Goal: Information Seeking & Learning: Compare options

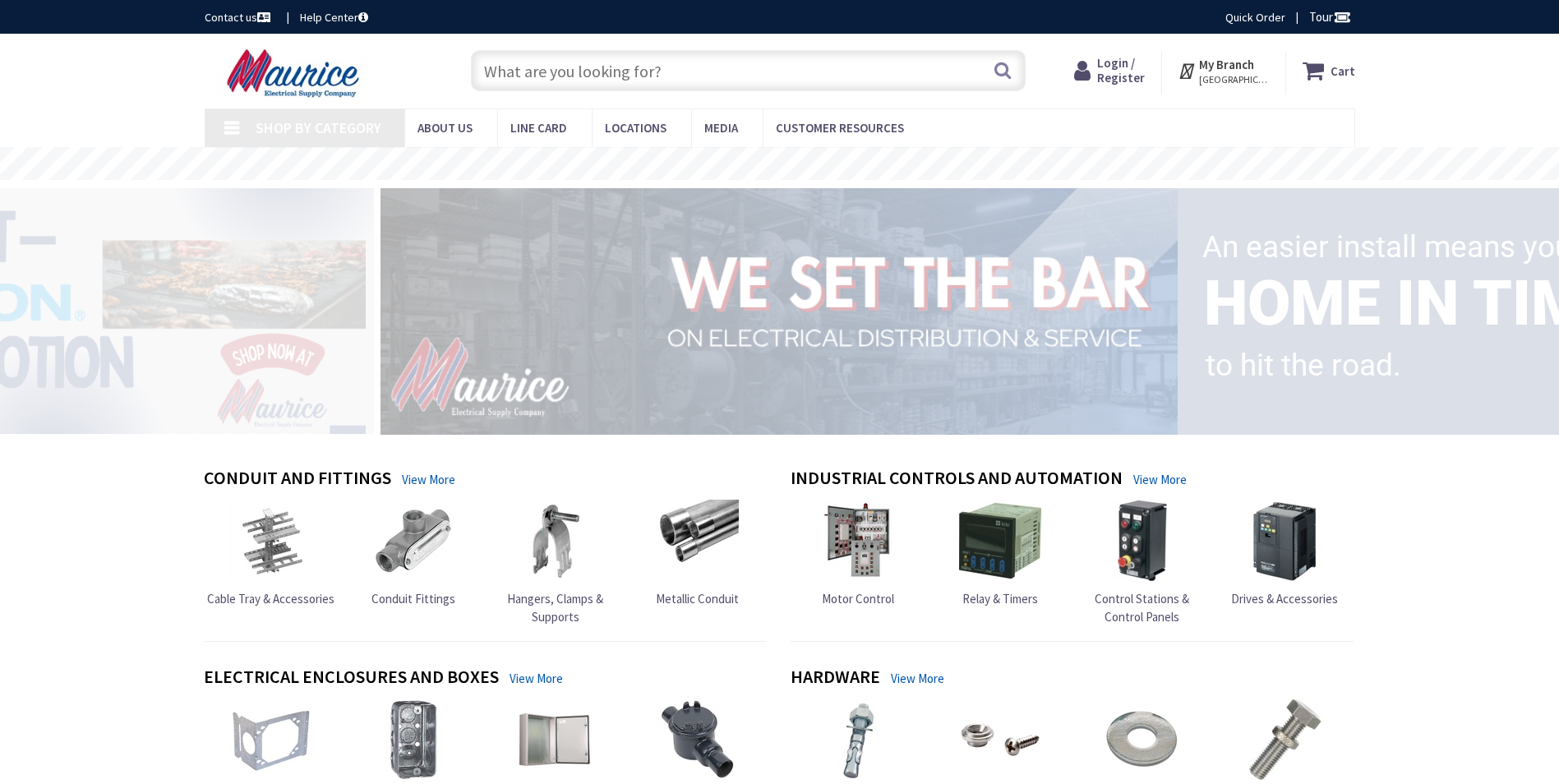
click at [537, 64] on input "text" at bounding box center [749, 71] width 555 height 41
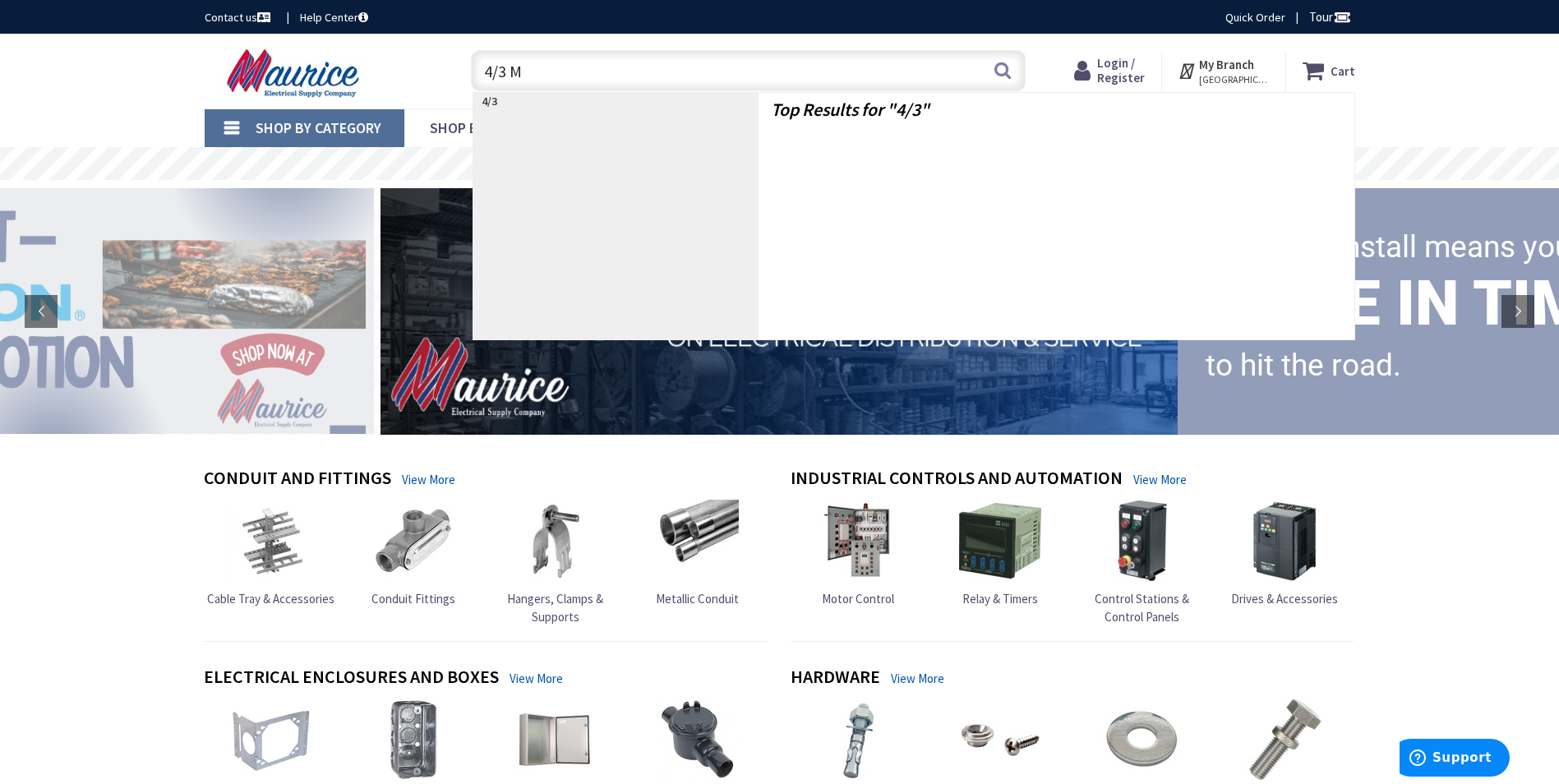
type input "4/3 MC"
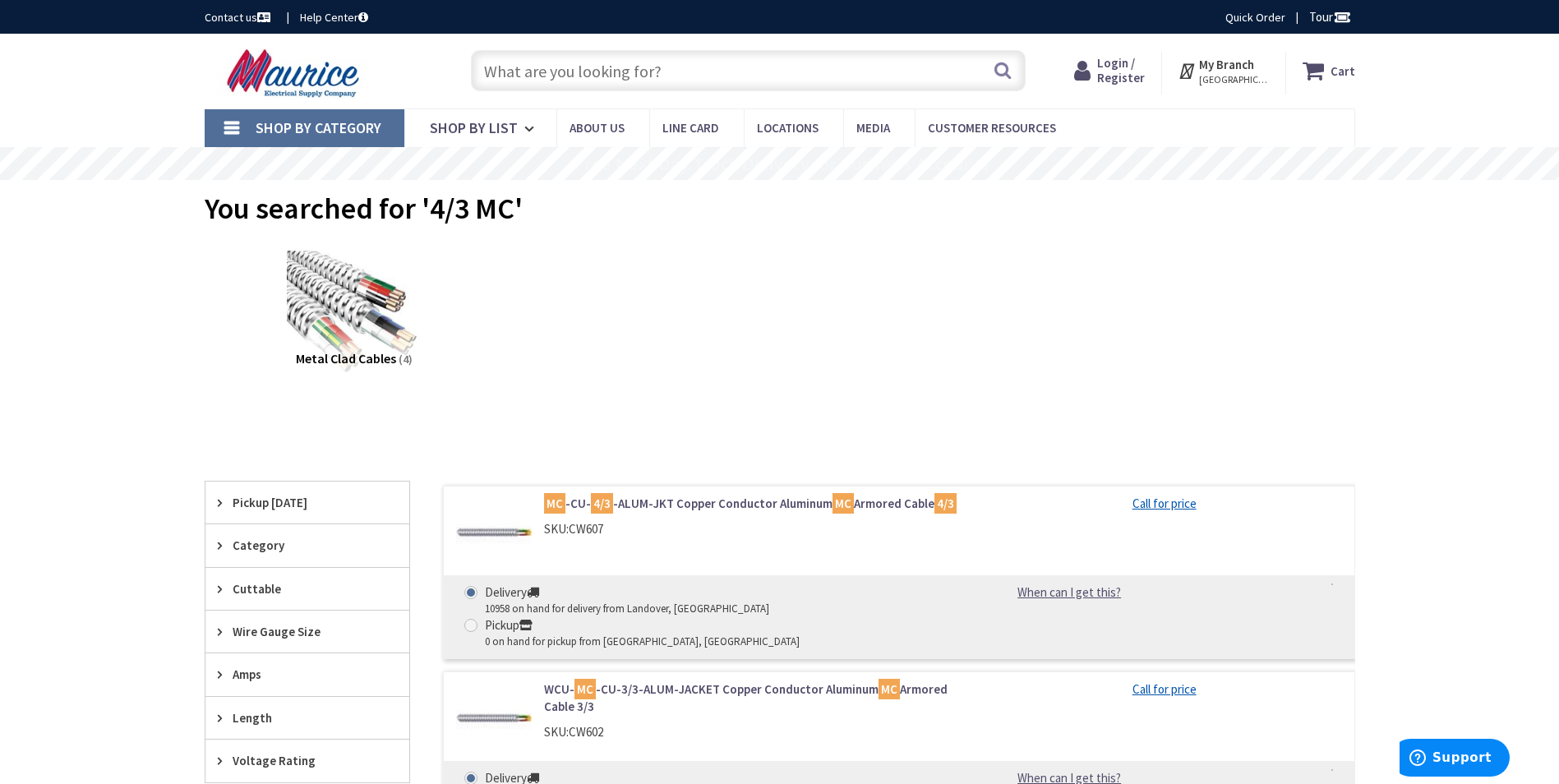
click at [677, 501] on link "MC -CU- 4/3 -ALUM-JKT Copper Conductor Aluminum MC Armored Cable 4/3" at bounding box center [753, 503] width 419 height 17
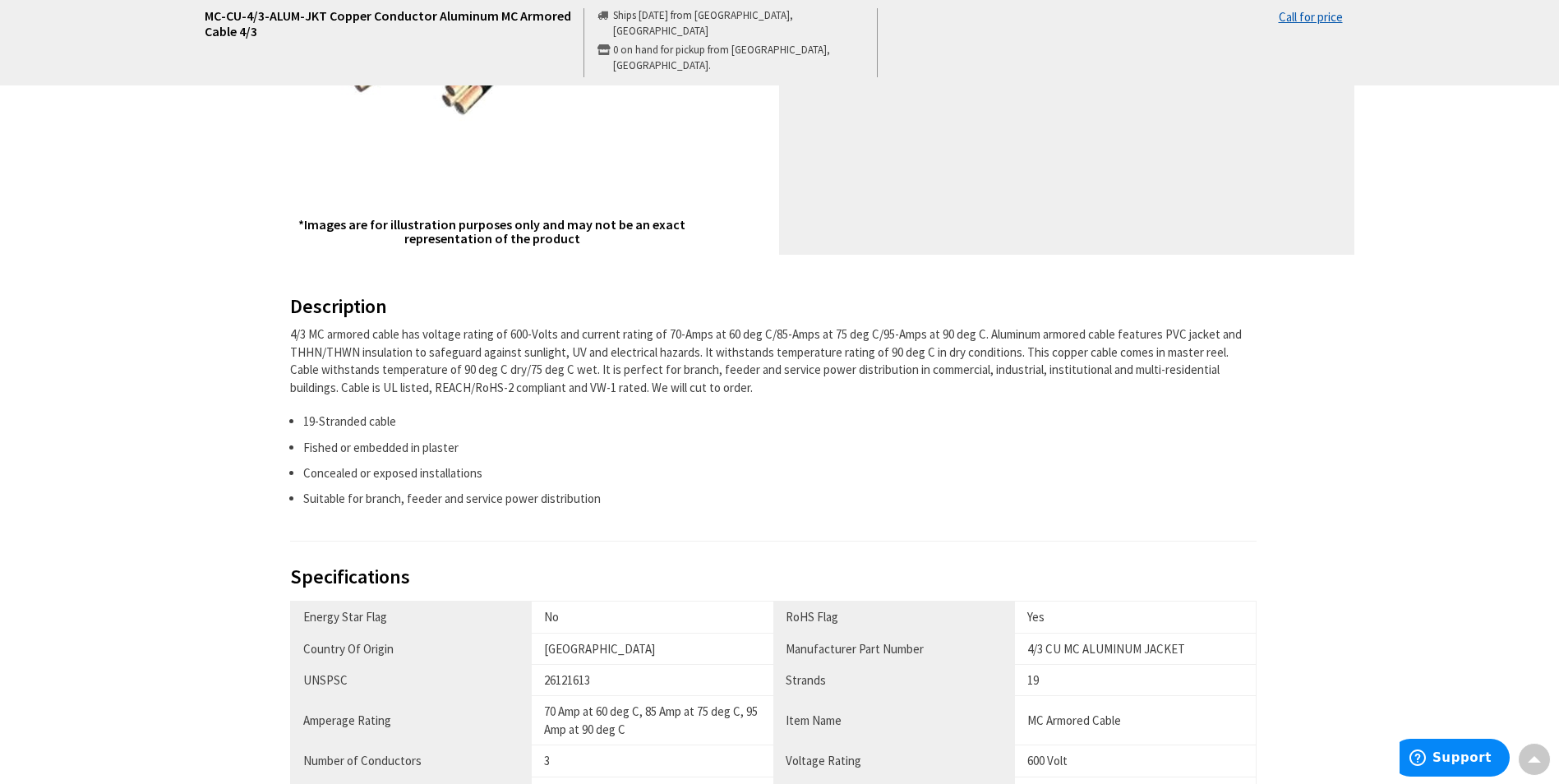
scroll to position [740, 0]
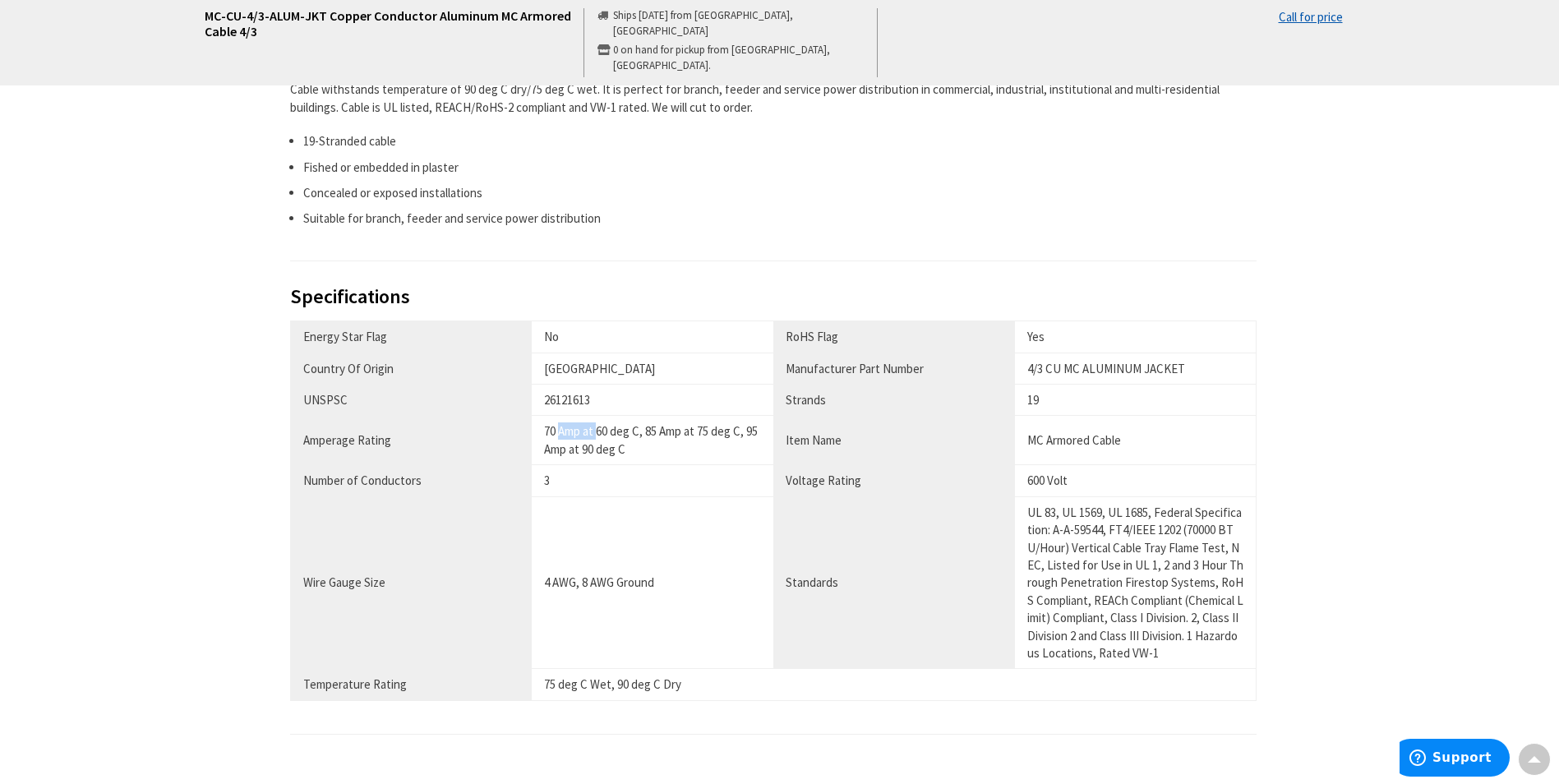
drag, startPoint x: 558, startPoint y: 435, endPoint x: 597, endPoint y: 435, distance: 39.0
click at [597, 435] on div "70 Amp at 60 deg C, 85 Amp at 75 deg C, 95 Amp at 90 deg C" at bounding box center [652, 440] width 217 height 36
click at [596, 446] on div "70 Amp at 60 deg C, 85 Amp at 75 deg C, 95 Amp at 90 deg C" at bounding box center [652, 440] width 217 height 36
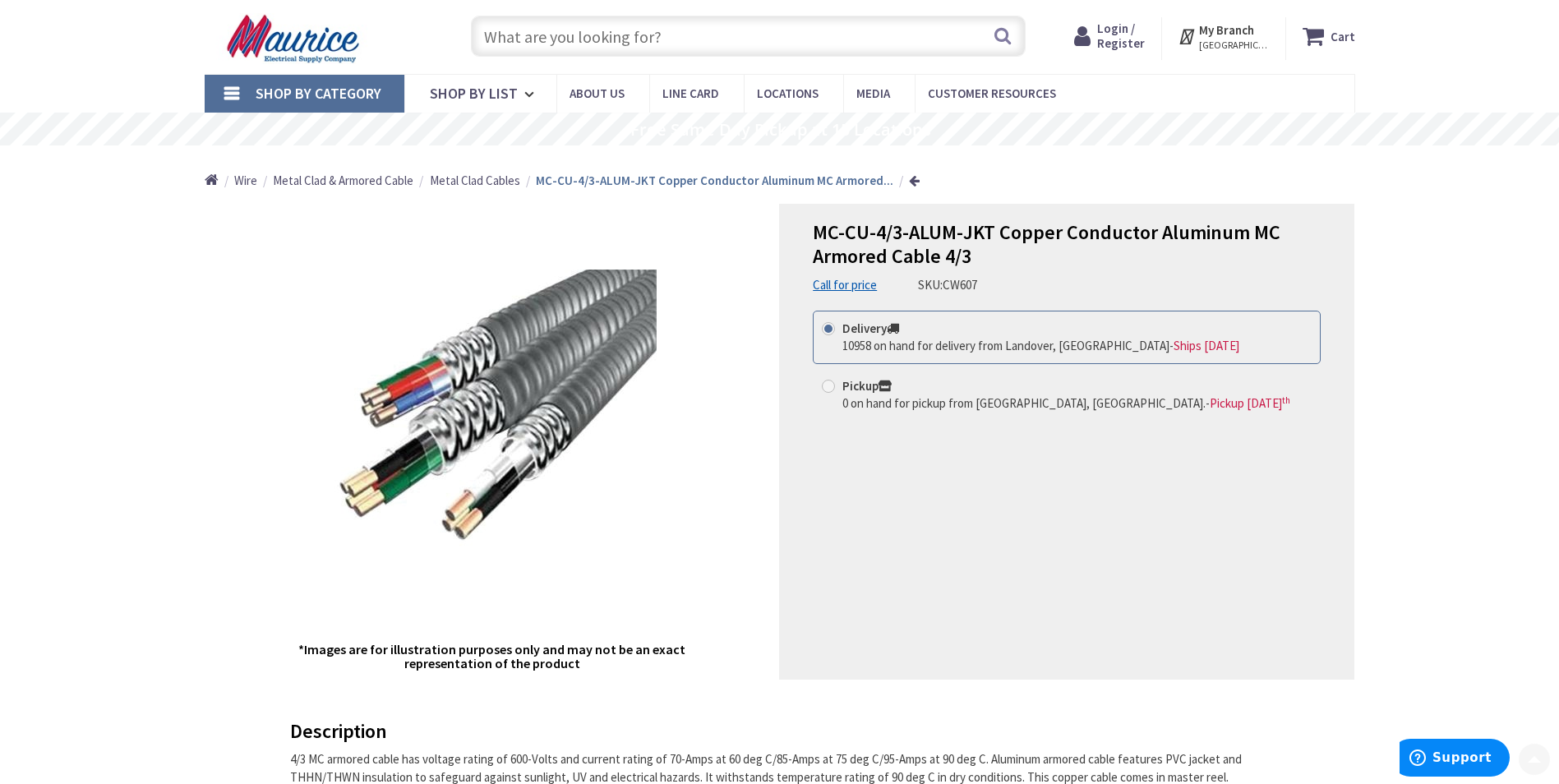
scroll to position [0, 0]
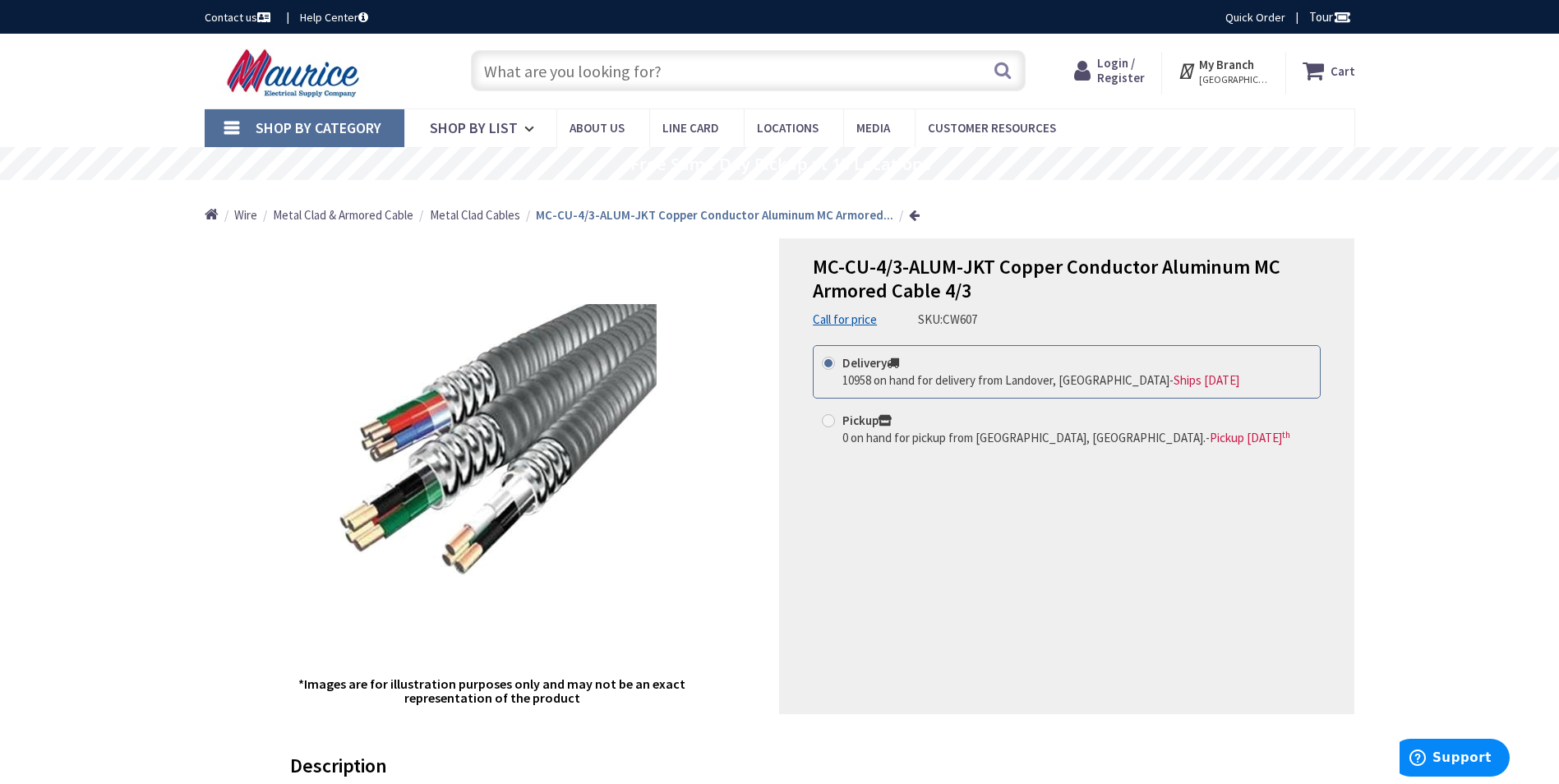
click at [526, 70] on input "text" at bounding box center [749, 71] width 555 height 41
click at [833, 63] on input "3/3 mc" at bounding box center [749, 71] width 555 height 41
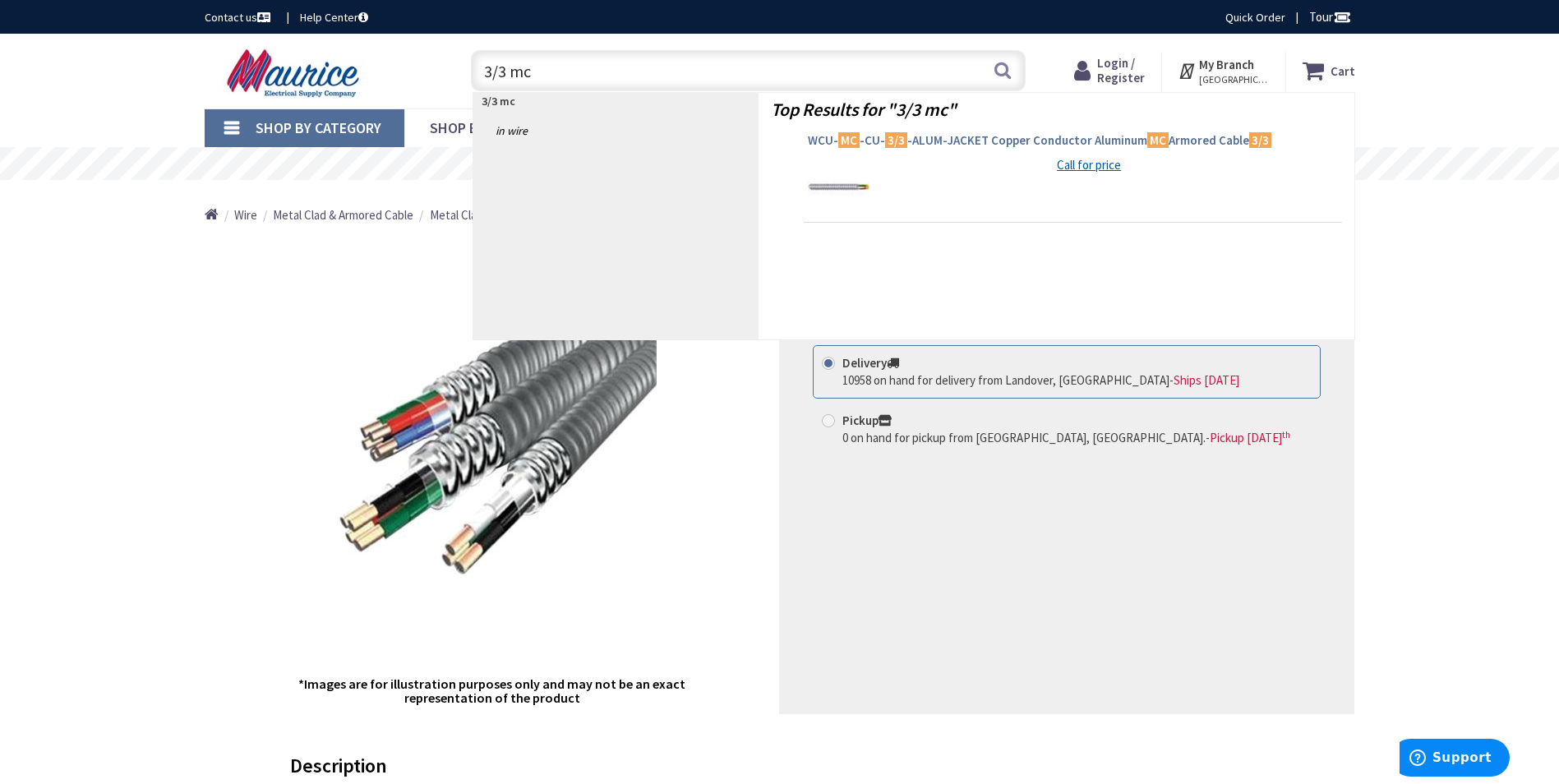
type input "3/3 mc"
click at [850, 143] on mark "MC" at bounding box center [849, 140] width 21 height 21
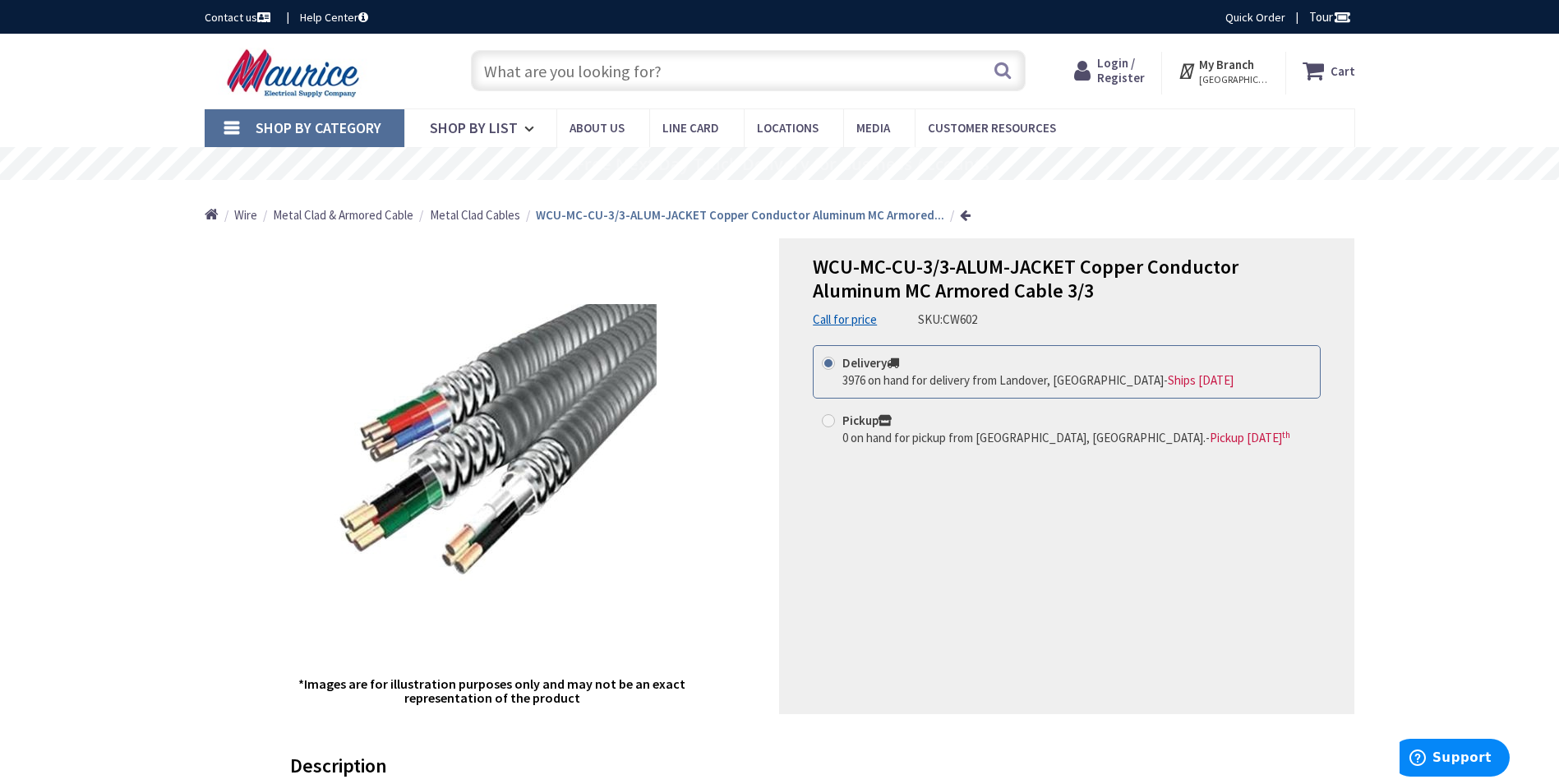
drag, startPoint x: 545, startPoint y: 55, endPoint x: 552, endPoint y: 64, distance: 11.4
click at [549, 61] on input "text" at bounding box center [749, 71] width 555 height 41
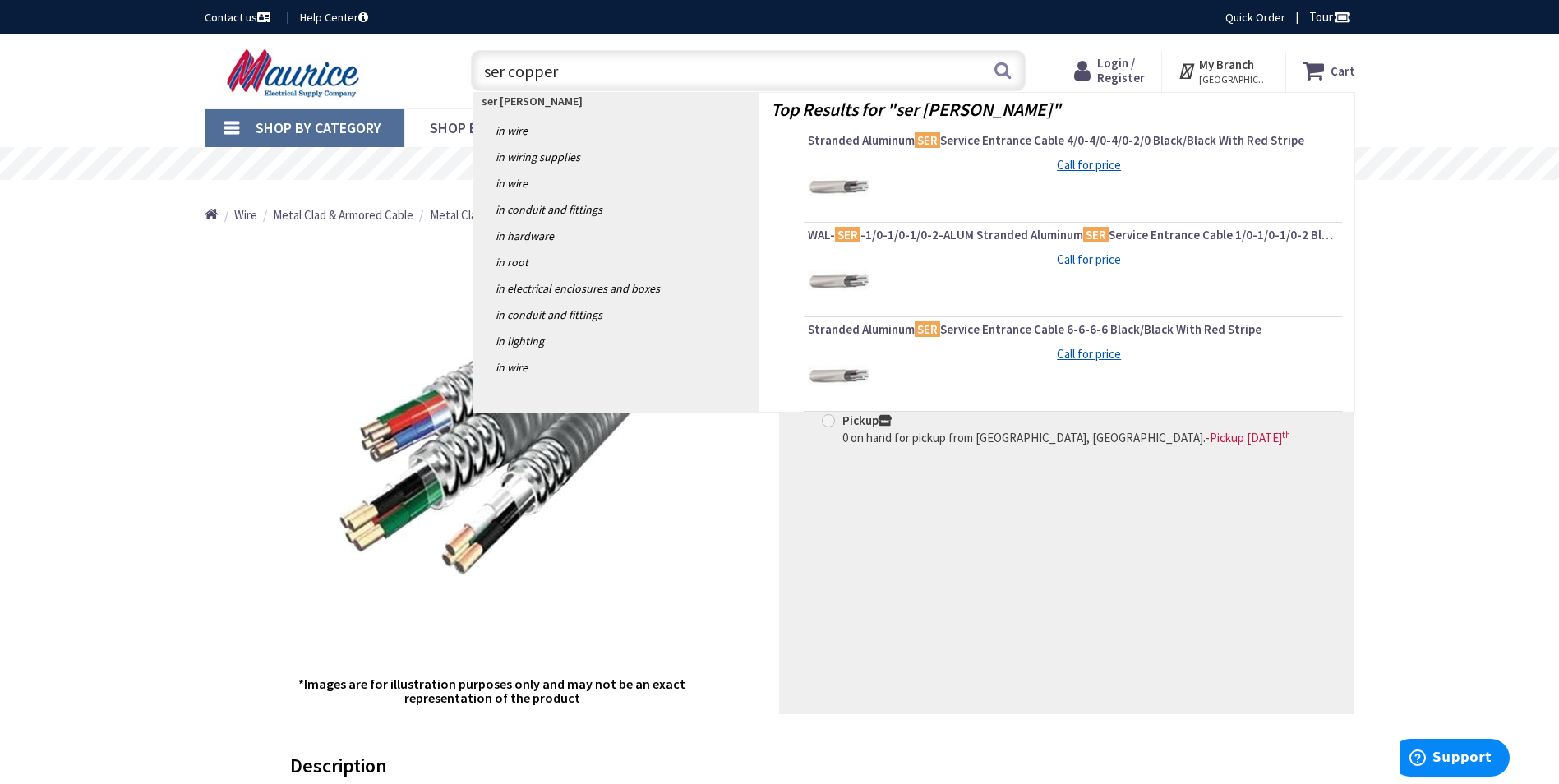
type input "ser copper"
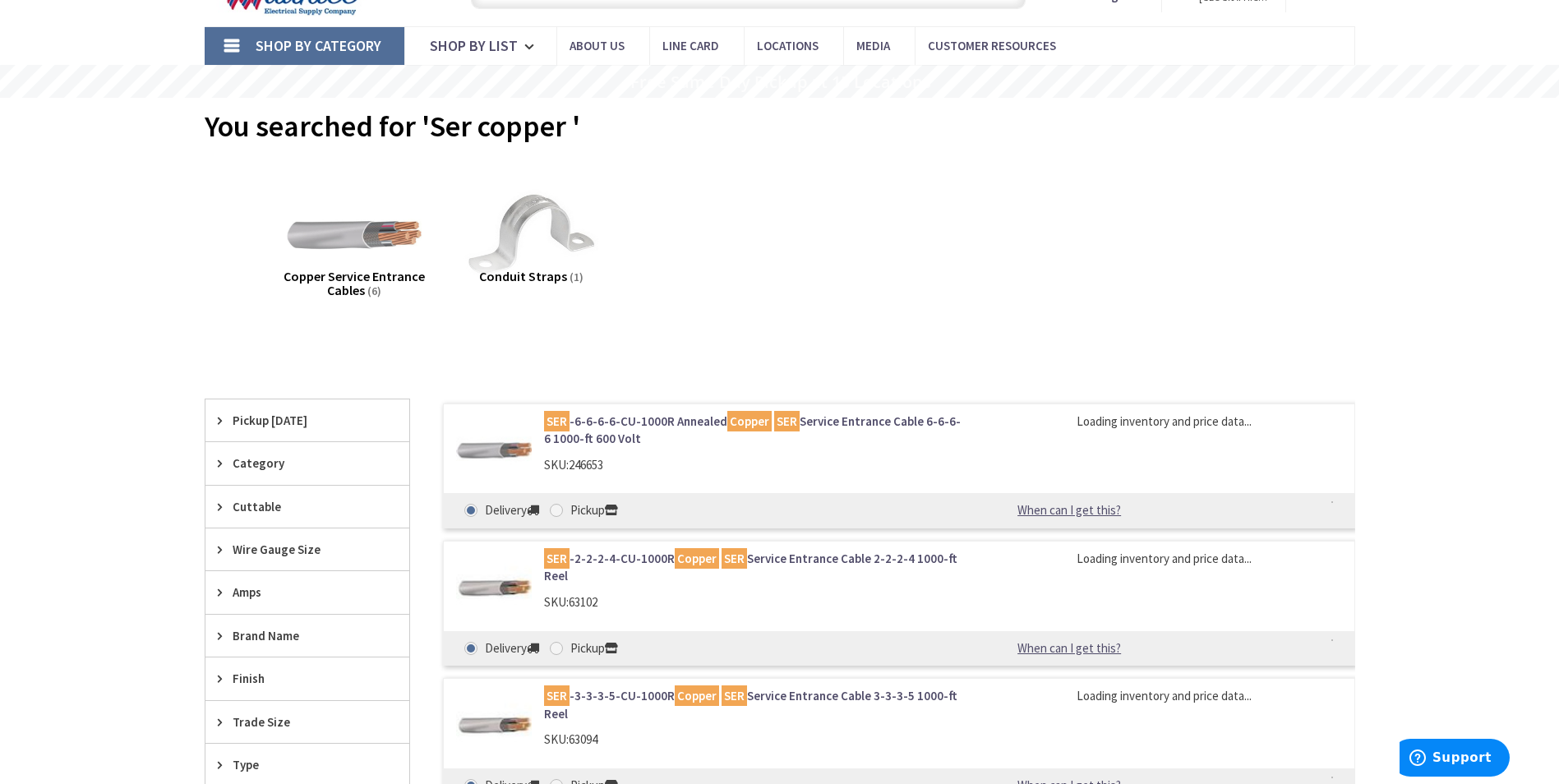
click at [653, 424] on link "SER -6-6-6-6-CU-1000R Annealed Copper SER Service Entrance Cable 6-6-6-6 1000-f…" at bounding box center [753, 431] width 419 height 36
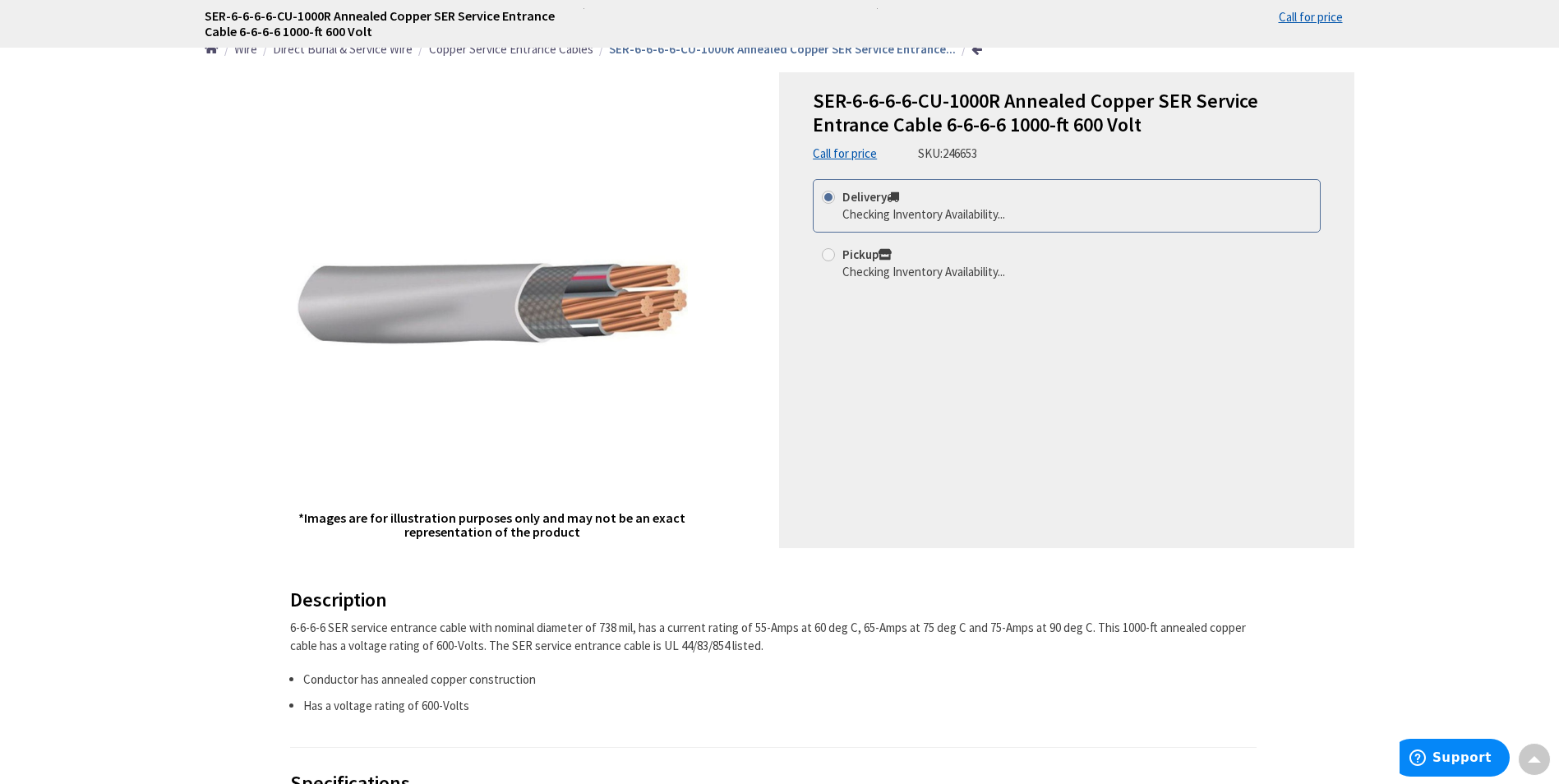
scroll to position [164, 0]
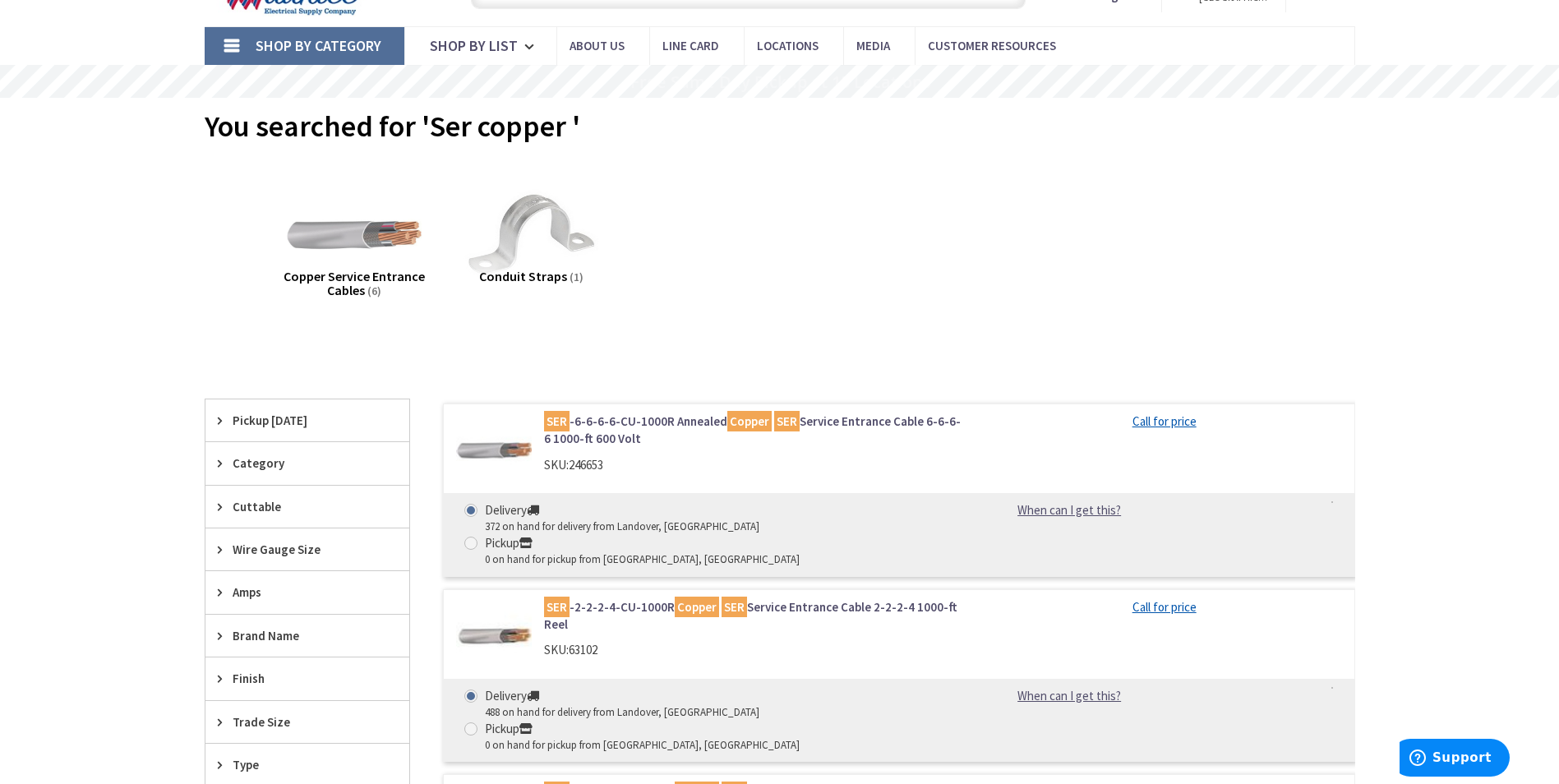
click at [656, 598] on link "SER -2-2-2-4-CU-1000R Copper SER Service Entrance Cable 2-2-2-4 1000-ft Reel" at bounding box center [753, 616] width 419 height 36
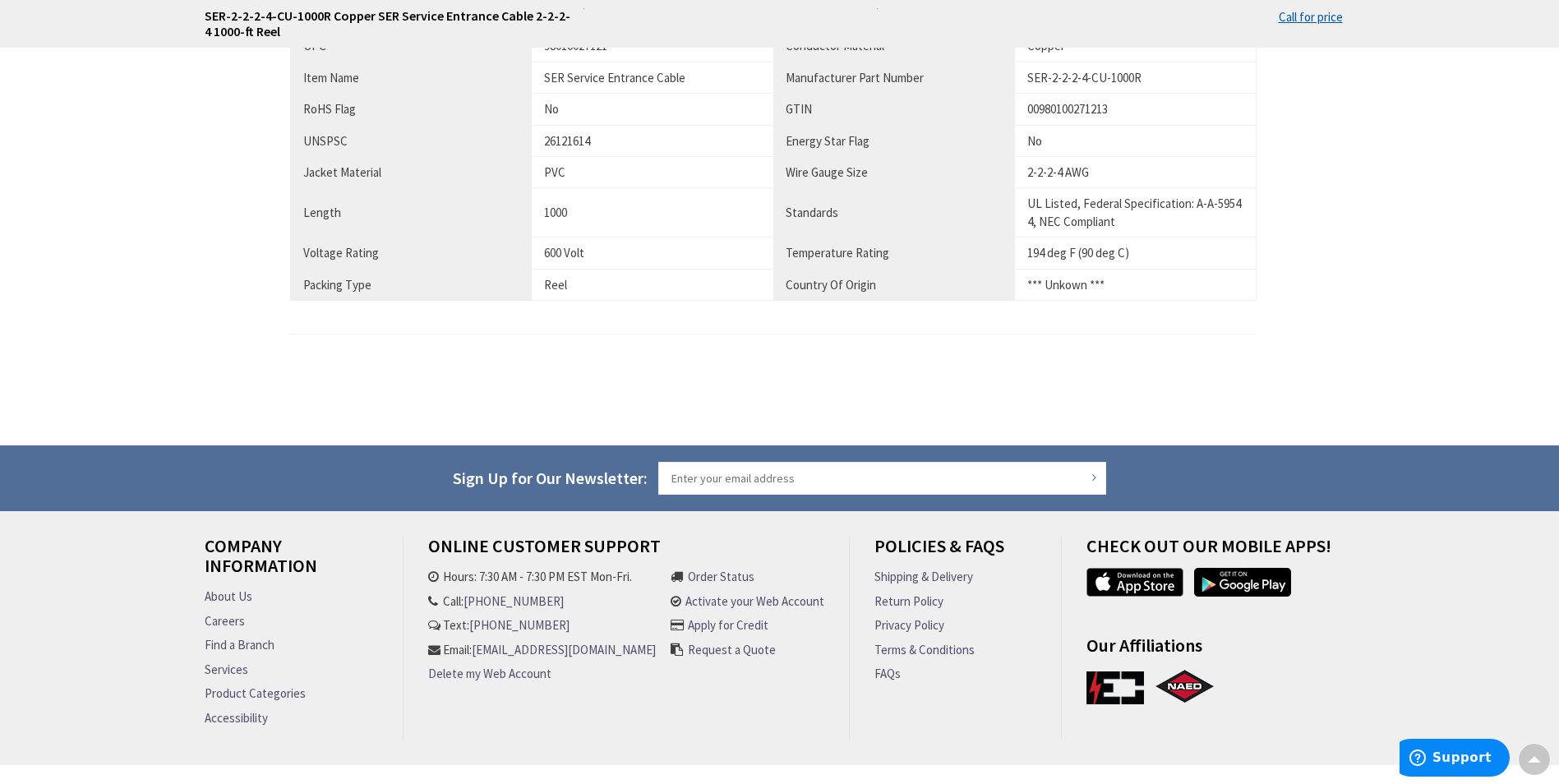
scroll to position [1033, 0]
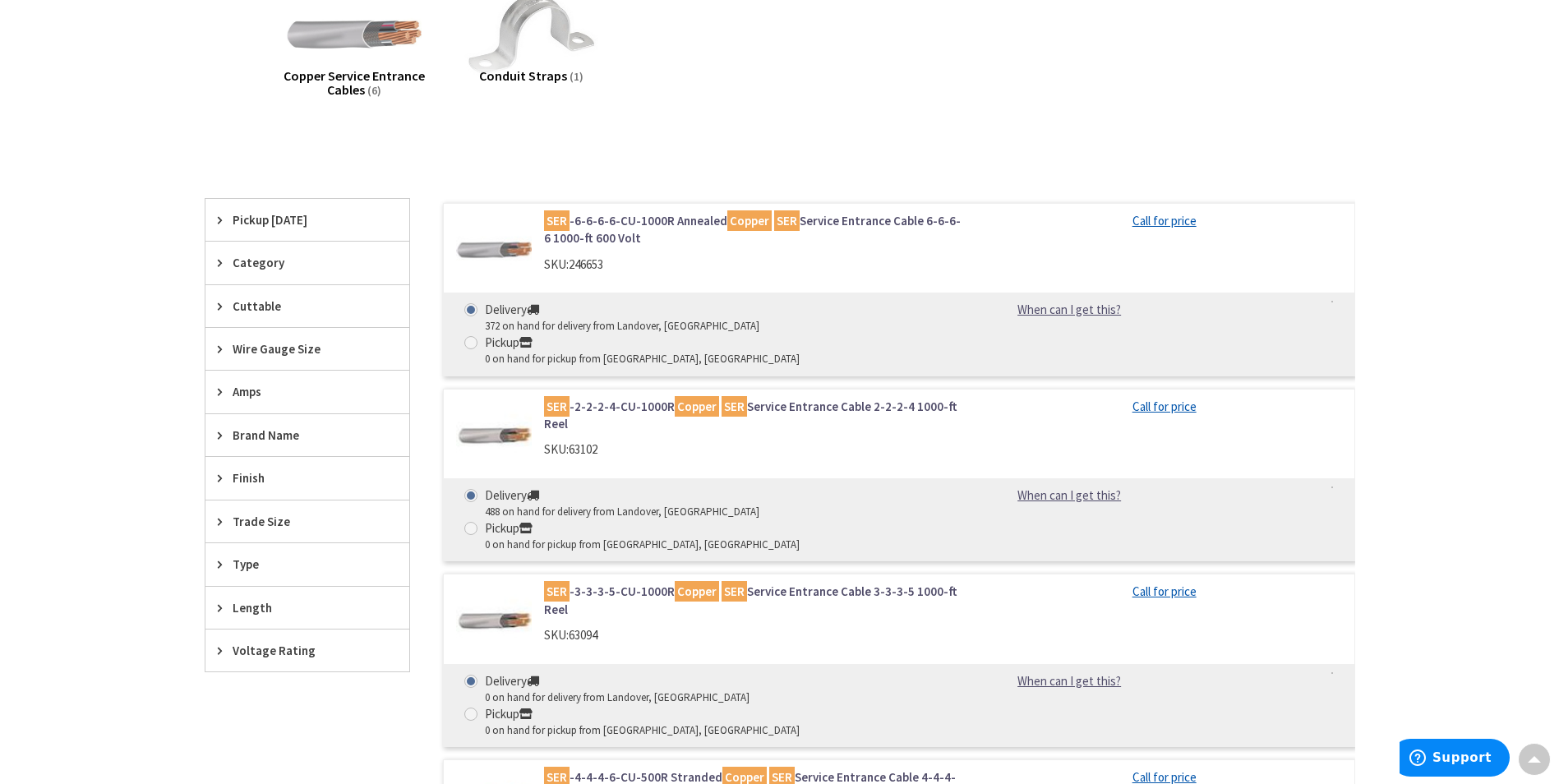
scroll to position [329, 0]
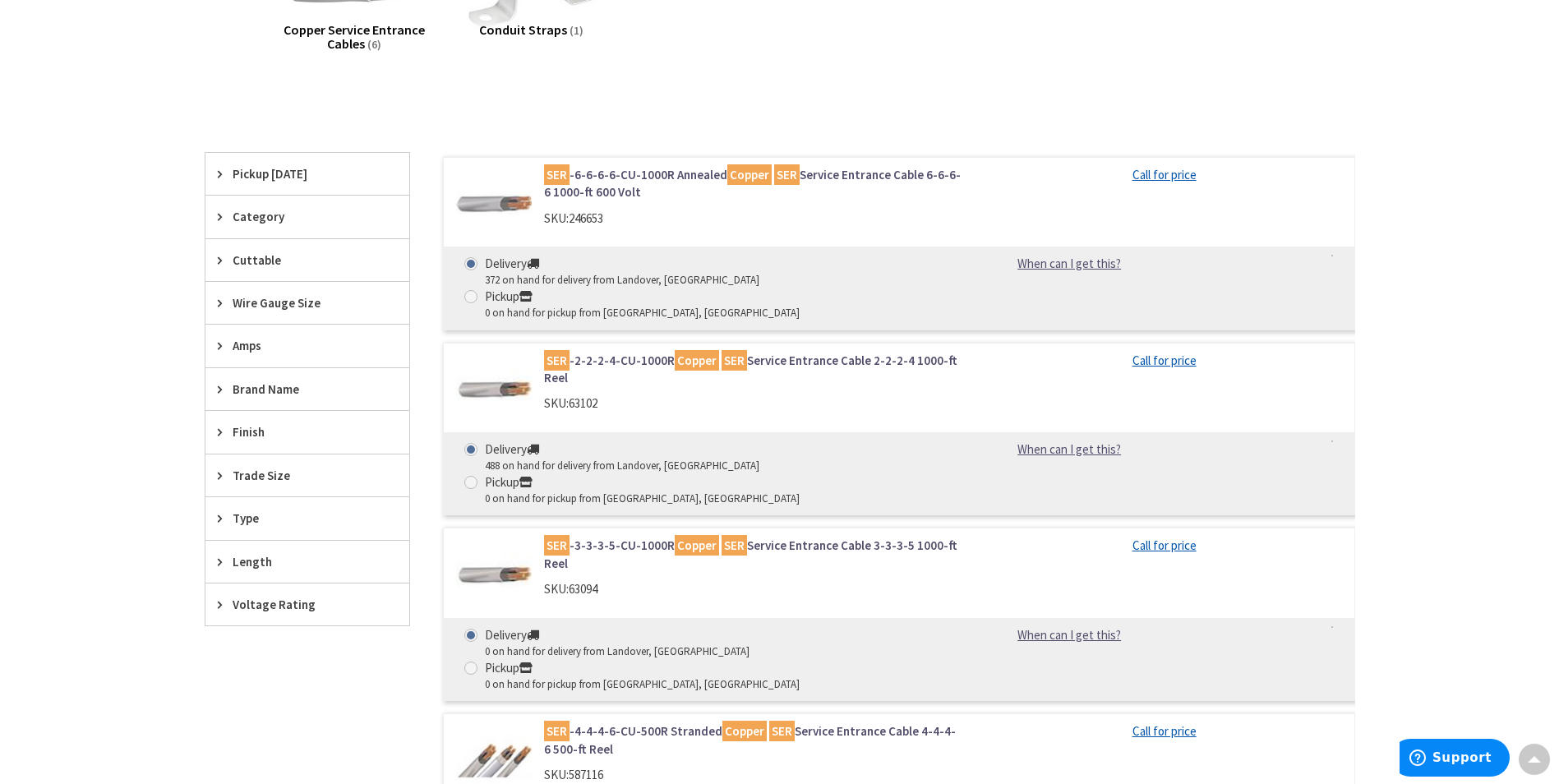
click at [619, 722] on link "SER -4-4-4-6-CU-500R Stranded Copper SER Service Entrance Cable 4-4-4-6 500-ft …" at bounding box center [753, 740] width 419 height 36
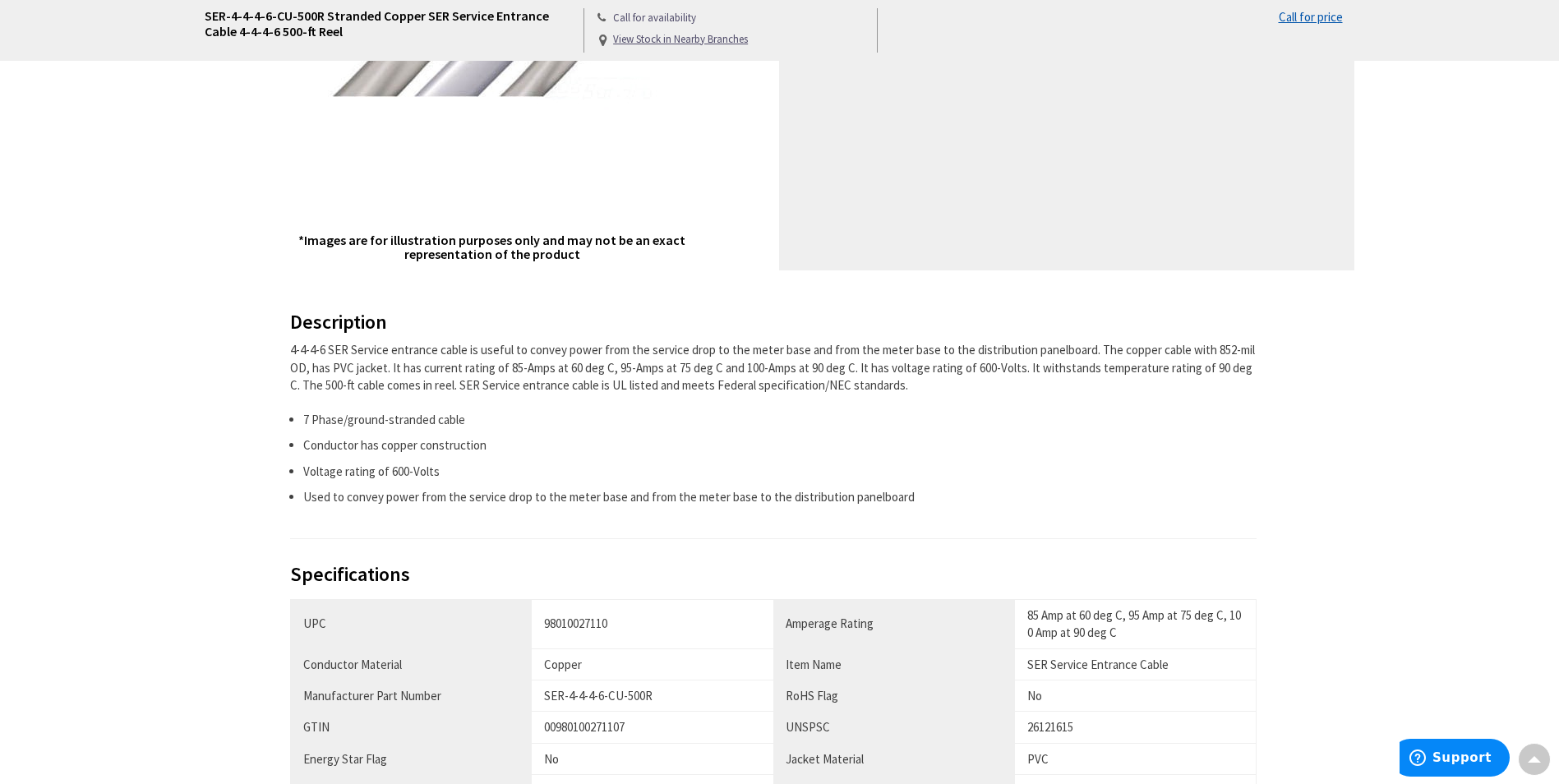
scroll to position [411, 0]
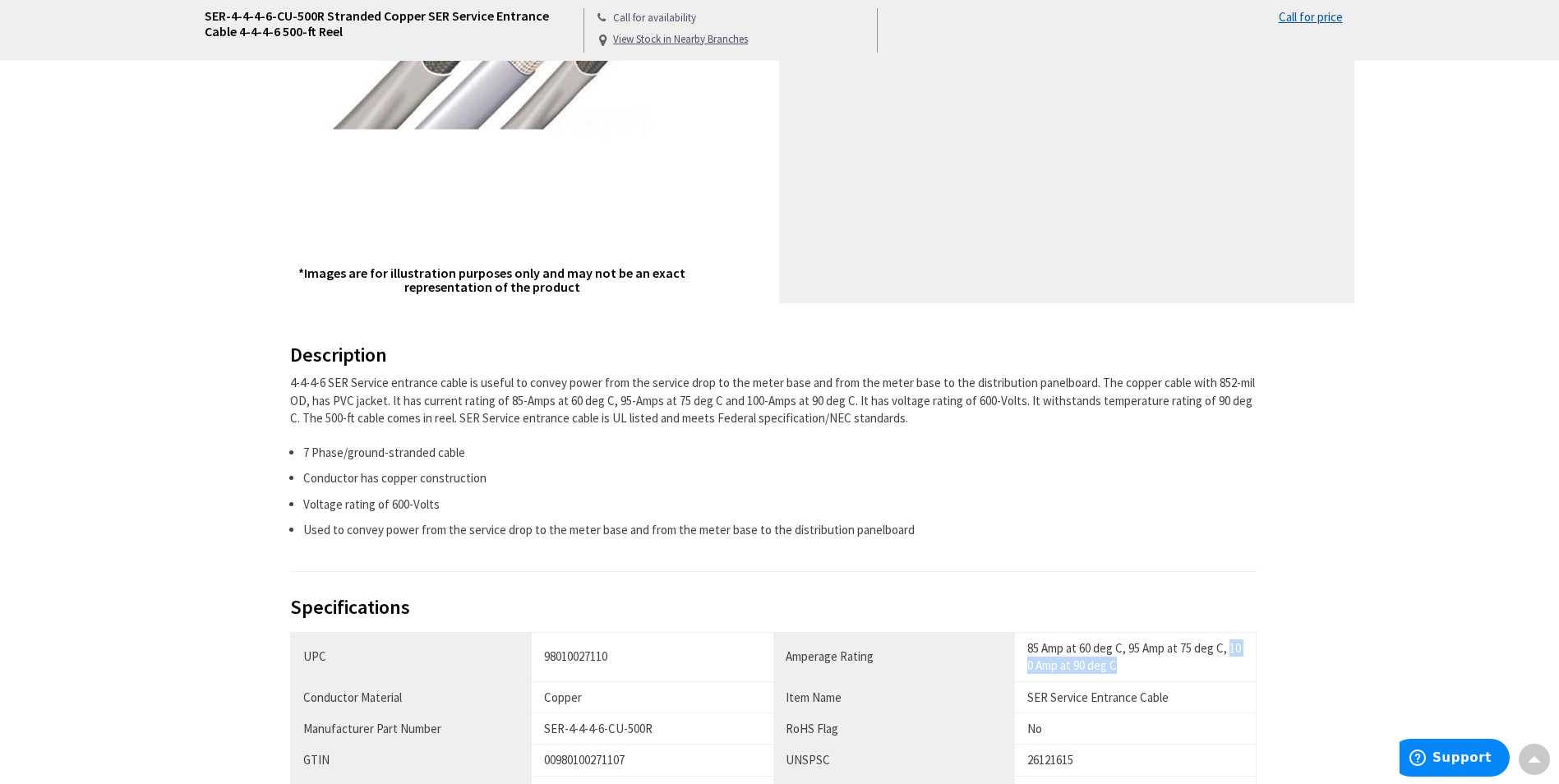
drag, startPoint x: 1232, startPoint y: 649, endPoint x: 1237, endPoint y: 664, distance: 15.8
click at [1237, 664] on div "85 Amp at 60 deg C, 95 Amp at 75 deg C, 100 Amp at 90 deg C" at bounding box center [1135, 657] width 216 height 36
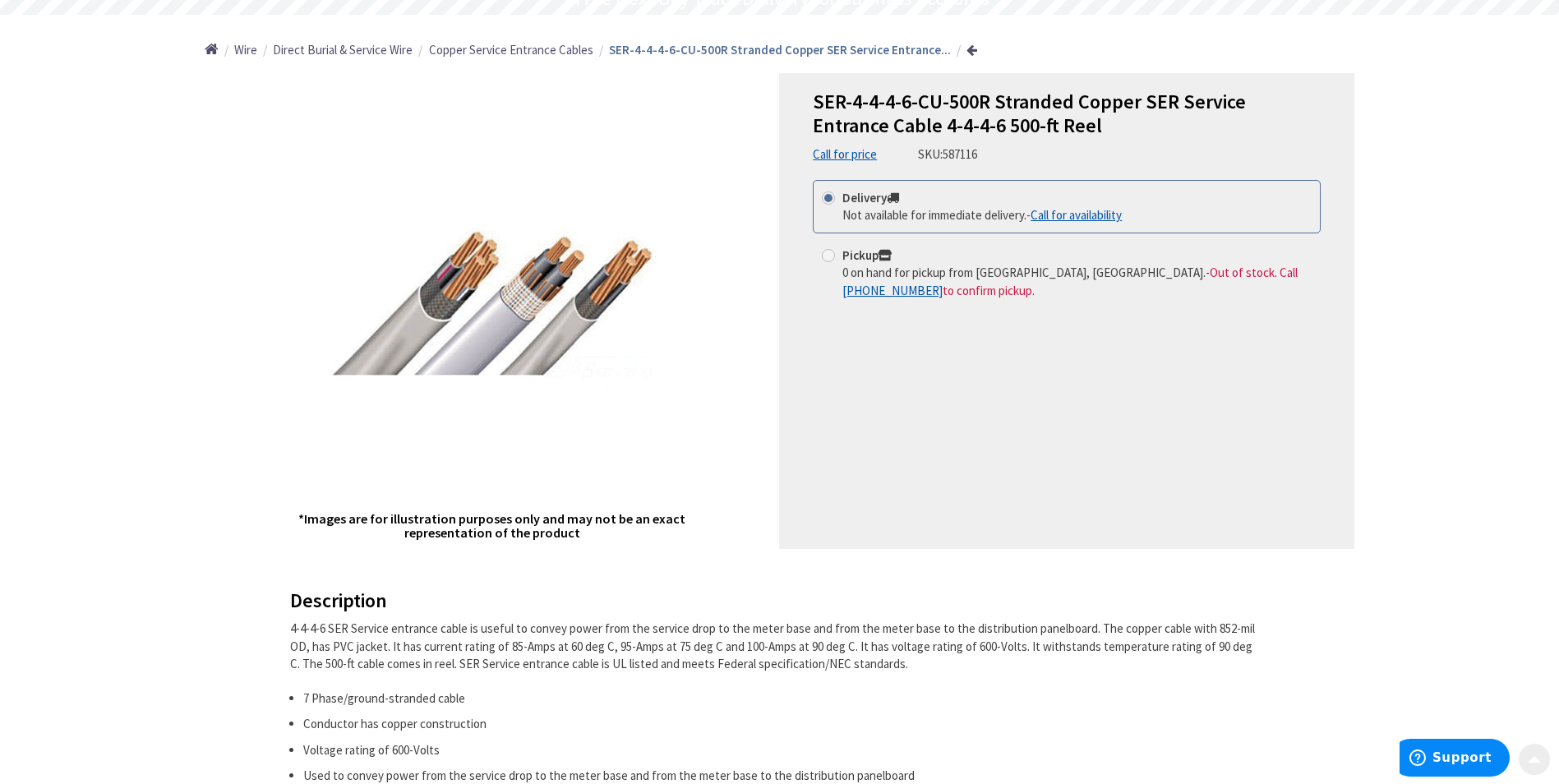
scroll to position [247, 0]
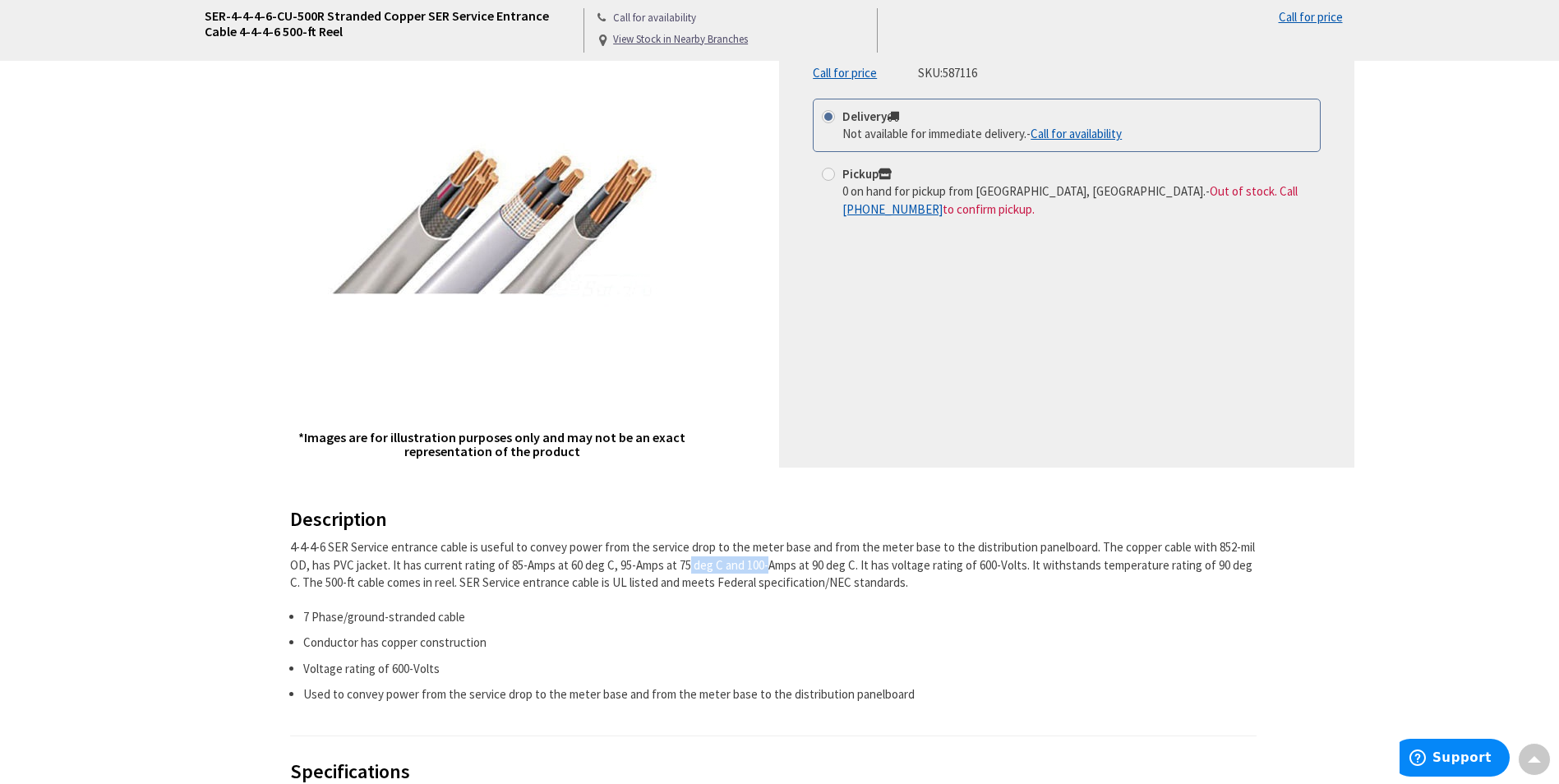
drag, startPoint x: 618, startPoint y: 563, endPoint x: 698, endPoint y: 563, distance: 80.0
click at [698, 563] on div "4-4-4-6 SER Service entrance cable is useful to convey power from the service d…" at bounding box center [773, 564] width 967 height 52
drag, startPoint x: 698, startPoint y: 563, endPoint x: 712, endPoint y: 563, distance: 14.0
click at [712, 563] on div "4-4-4-6 SER Service entrance cable is useful to convey power from the service d…" at bounding box center [773, 564] width 967 height 52
drag, startPoint x: 762, startPoint y: 564, endPoint x: 844, endPoint y: 562, distance: 82.0
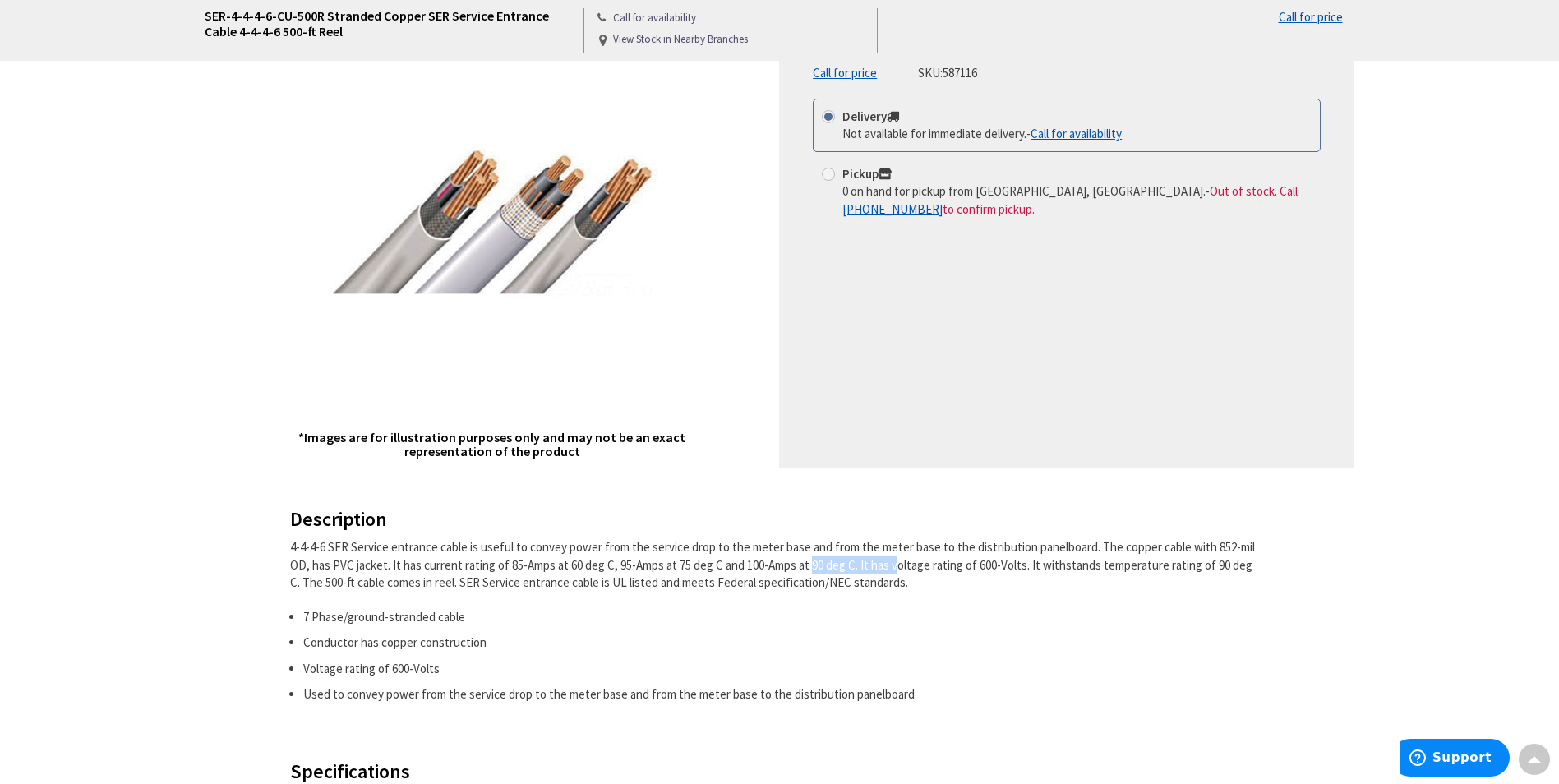
click at [843, 562] on div "4-4-4-6 SER Service entrance cable is useful to convey power from the service d…" at bounding box center [773, 564] width 967 height 52
drag, startPoint x: 844, startPoint y: 562, endPoint x: 864, endPoint y: 562, distance: 20.0
click at [864, 562] on div "4-4-4-6 SER Service entrance cable is useful to convey power from the service d…" at bounding box center [773, 564] width 967 height 52
drag, startPoint x: 882, startPoint y: 559, endPoint x: 1098, endPoint y: 542, distance: 216.7
click at [1098, 542] on div "4-4-4-6 SER Service entrance cable is useful to convey power from the service d…" at bounding box center [773, 564] width 967 height 52
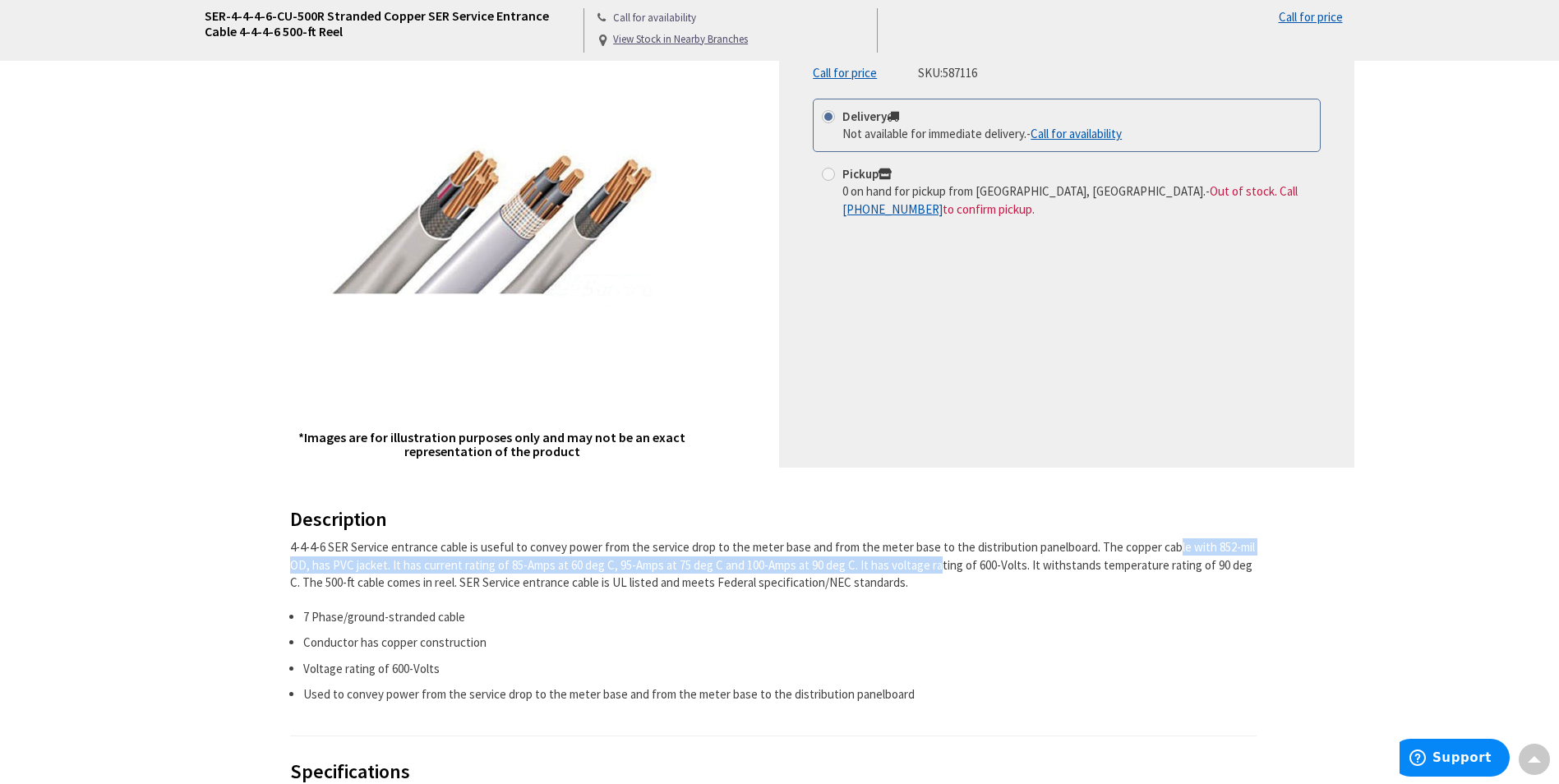
drag, startPoint x: 1098, startPoint y: 542, endPoint x: 1106, endPoint y: 552, distance: 12.8
click at [1106, 552] on div "4-4-4-6 SER Service entrance cable is useful to convey power from the service d…" at bounding box center [773, 564] width 967 height 52
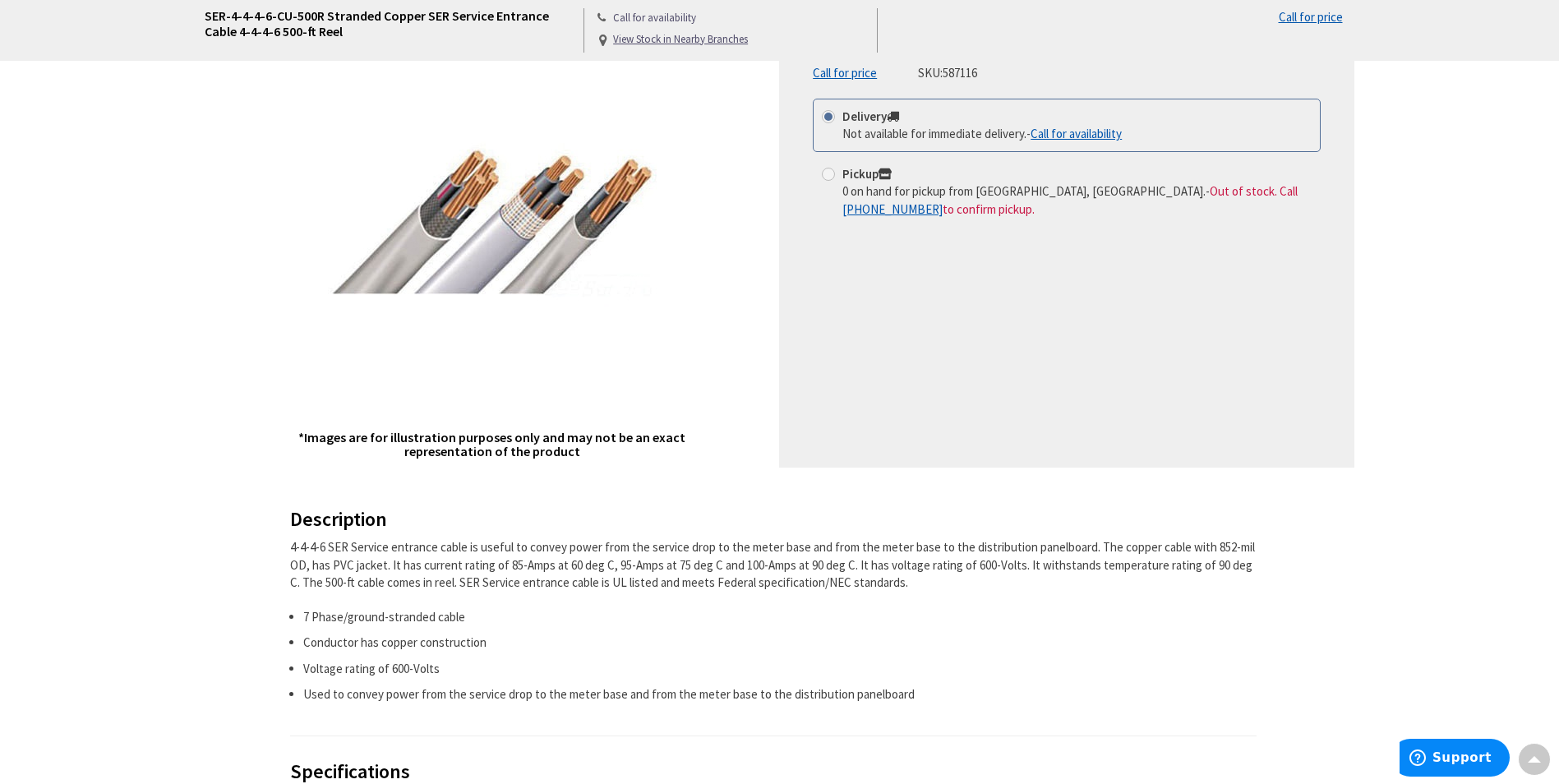
click at [1151, 570] on div "4-4-4-6 SER Service entrance cable is useful to convey power from the service d…" at bounding box center [773, 564] width 967 height 52
drag, startPoint x: 1173, startPoint y: 560, endPoint x: 1214, endPoint y: 562, distance: 41.0
click at [1214, 562] on div "4-4-4-6 SER Service entrance cable is useful to convey power from the service d…" at bounding box center [773, 564] width 967 height 52
drag, startPoint x: 1214, startPoint y: 562, endPoint x: 1204, endPoint y: 563, distance: 10.0
click at [1204, 563] on div "4-4-4-6 SER Service entrance cable is useful to convey power from the service d…" at bounding box center [773, 564] width 967 height 52
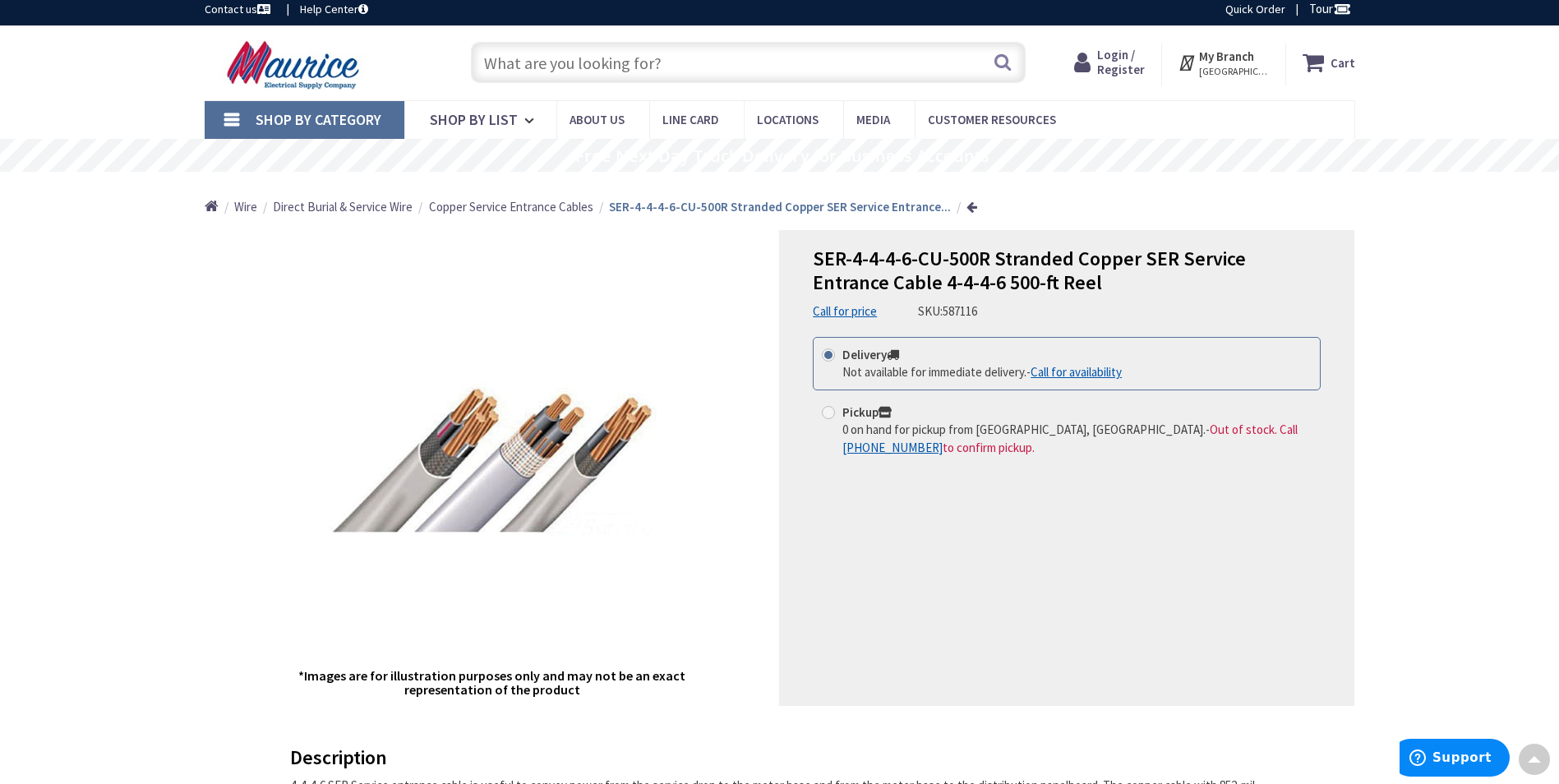
scroll to position [0, 0]
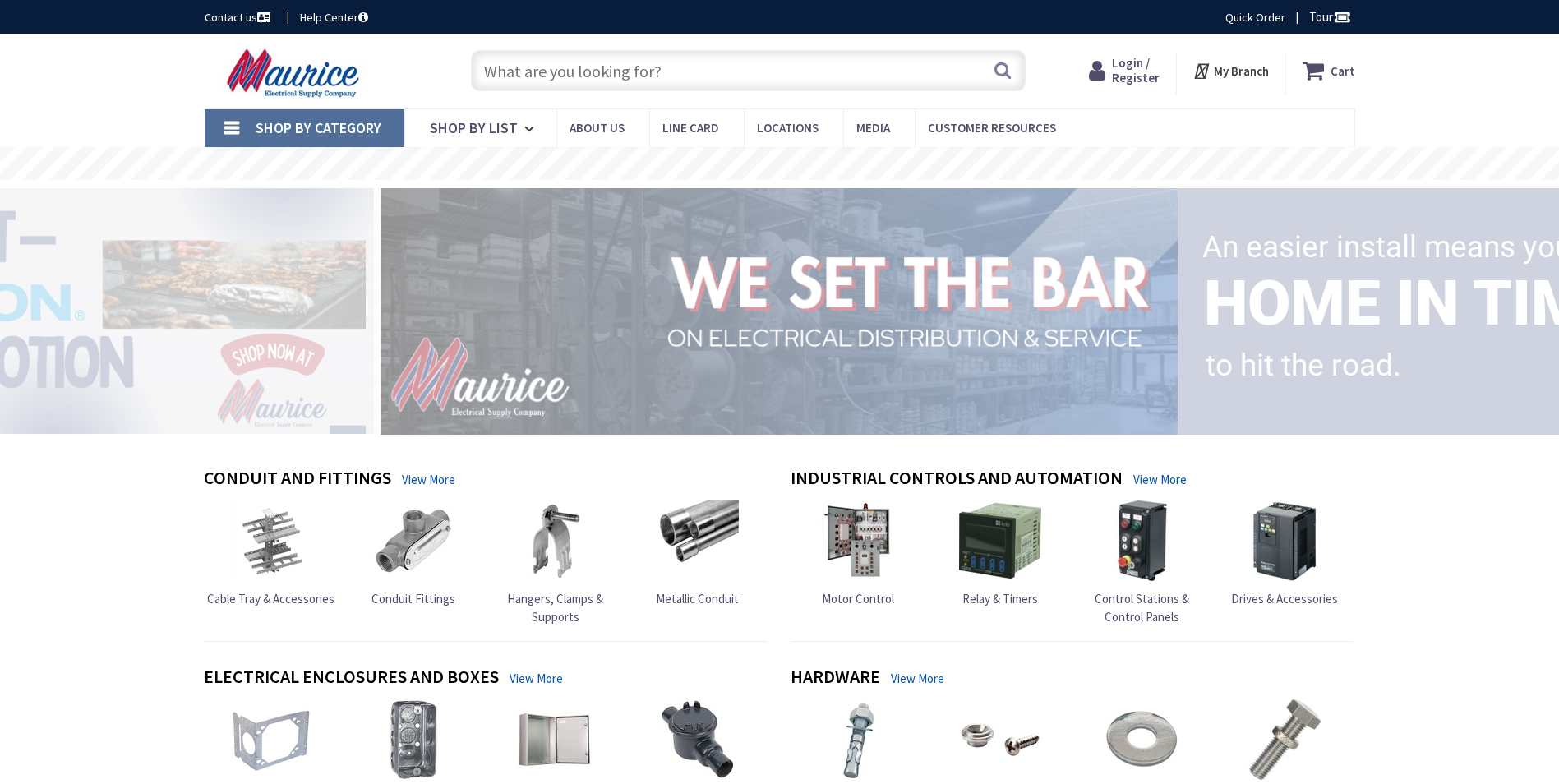
click at [556, 63] on input "text" at bounding box center [749, 71] width 555 height 41
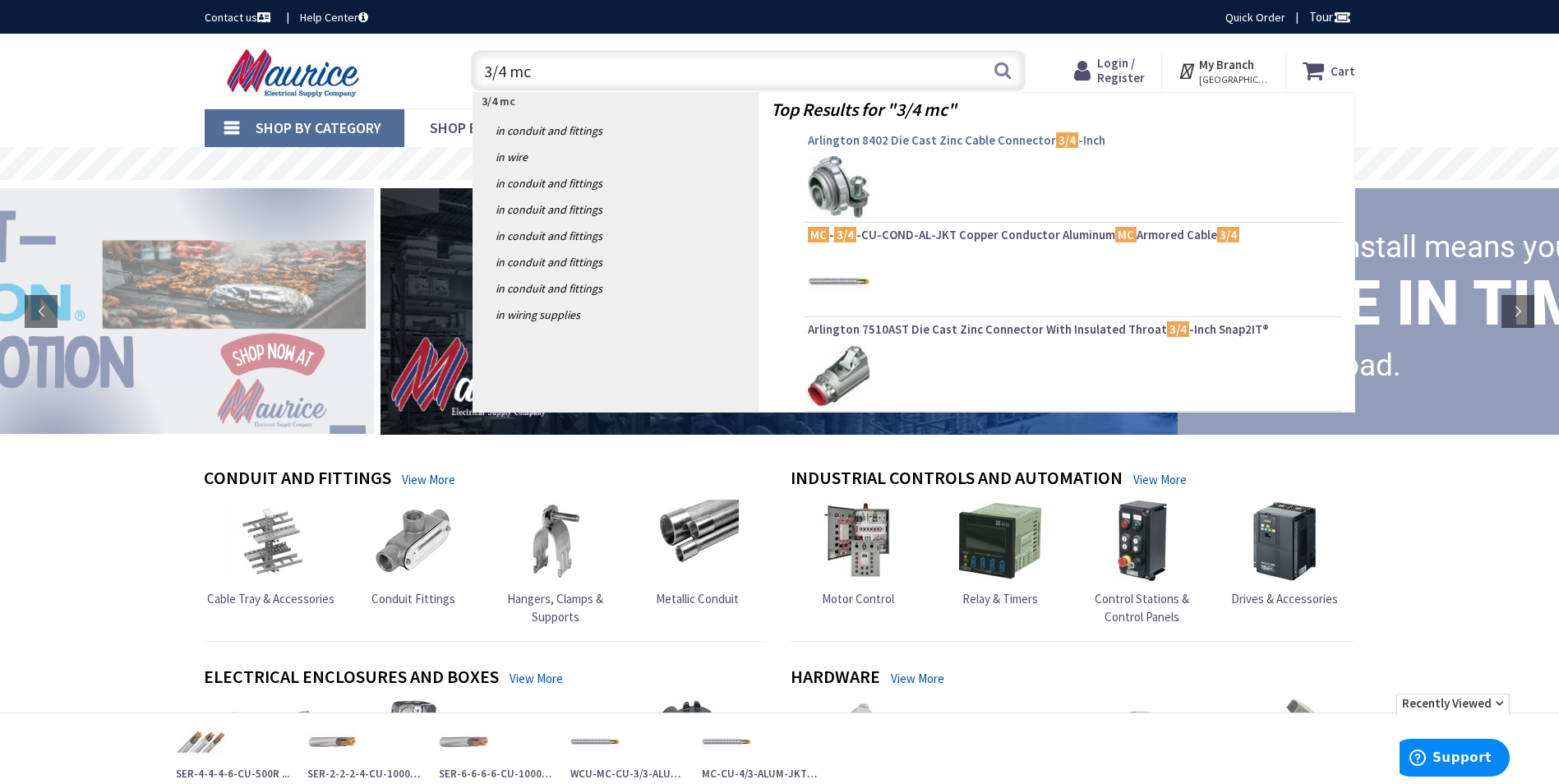
type input "3/4 mc"
click at [891, 135] on span "Arlington 8402 Die Cast Zinc Cable Connector 3/4 -Inch" at bounding box center [1073, 141] width 530 height 17
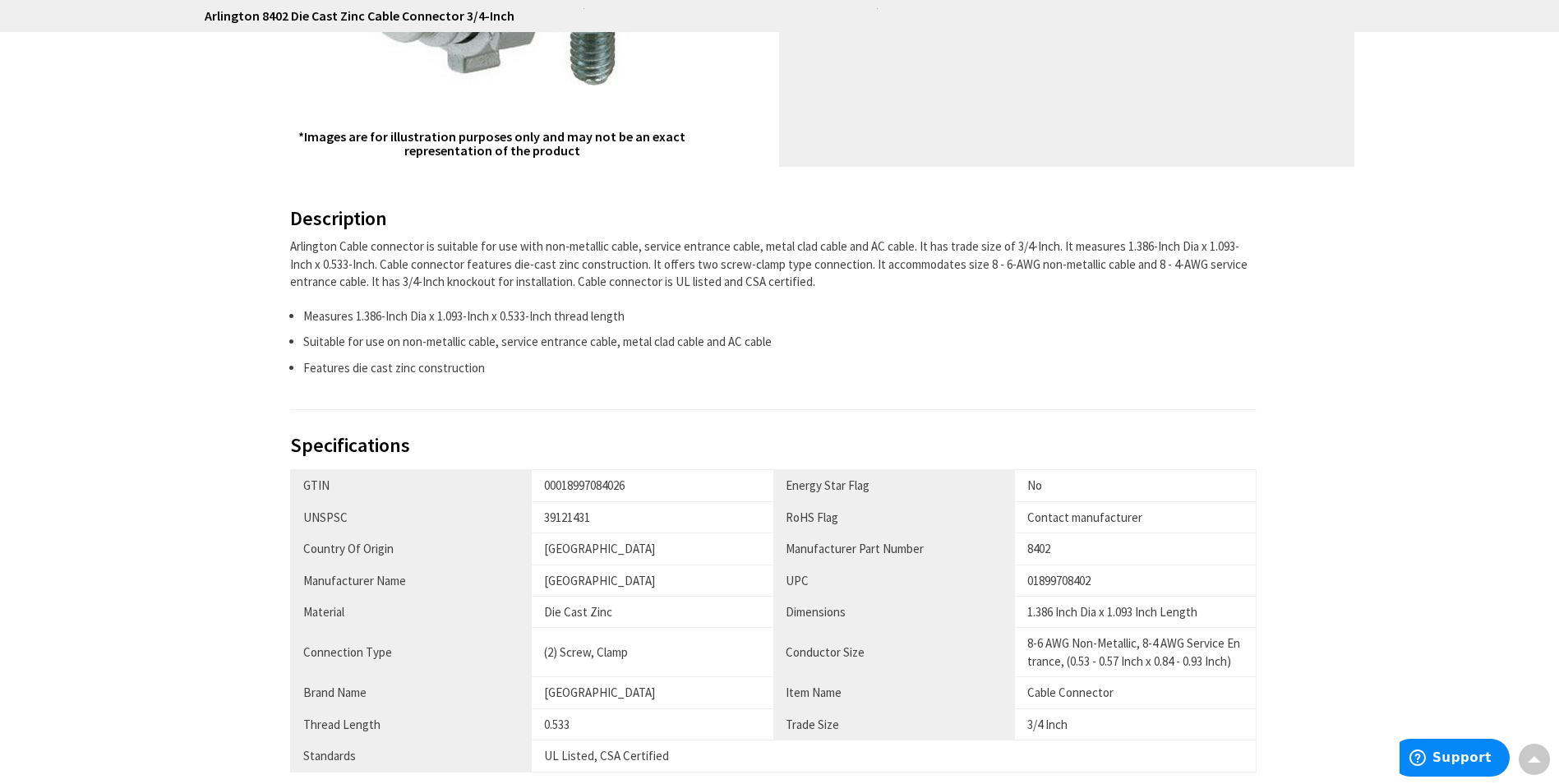
scroll to position [576, 0]
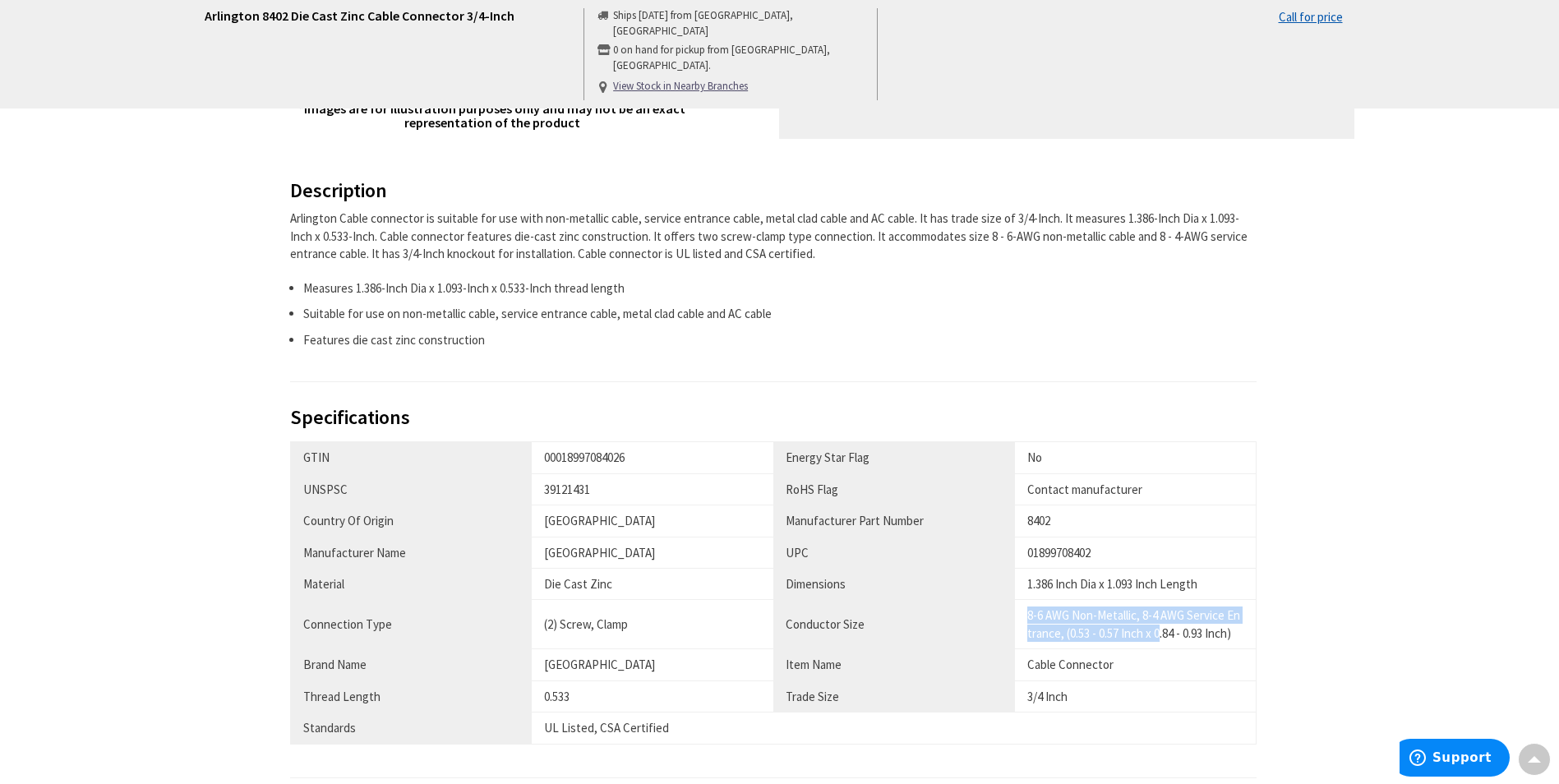
drag, startPoint x: 1029, startPoint y: 623, endPoint x: 1163, endPoint y: 634, distance: 134.5
click at [1163, 634] on div "8-6 AWG Non-Metallic, 8-4 AWG Service Entrance, (0.53 - 0.57 Inch x 0.84 - 0.93…" at bounding box center [1135, 624] width 216 height 36
click at [915, 352] on div "Description Arlington Cable connector is suitable for use with non-metallic cab…" at bounding box center [773, 281] width 967 height 202
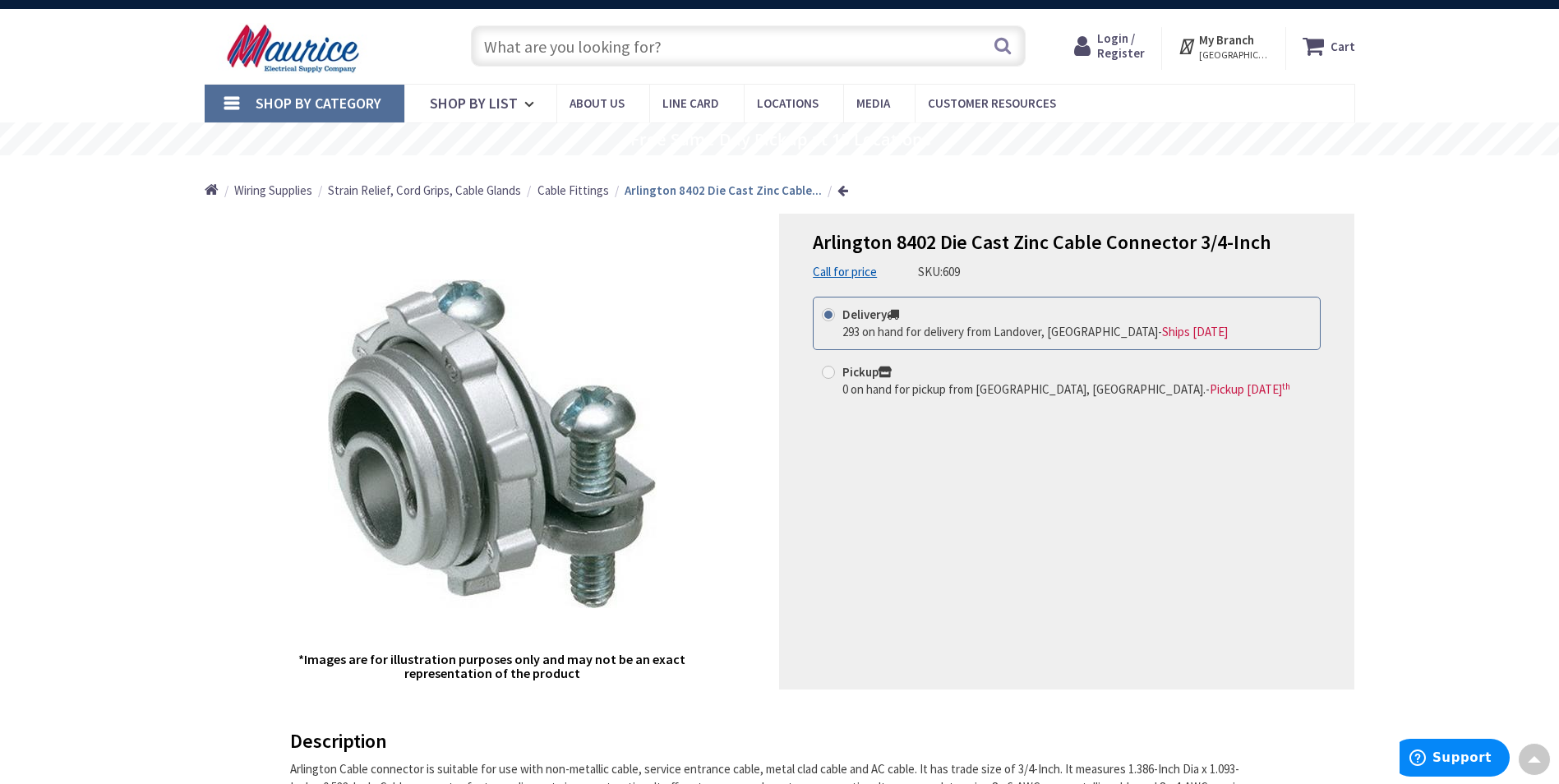
scroll to position [0, 0]
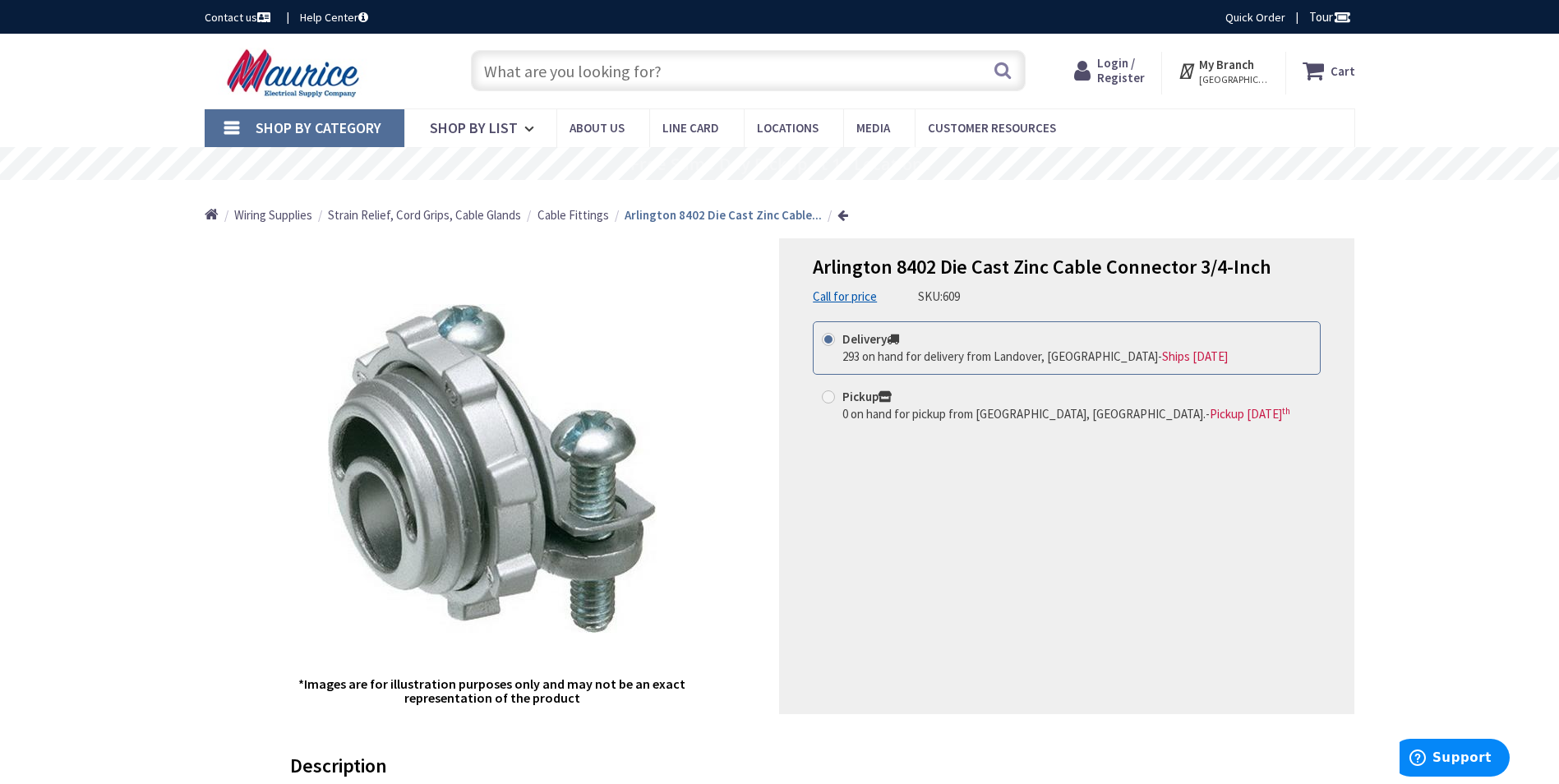
click at [536, 79] on input "text" at bounding box center [749, 71] width 555 height 41
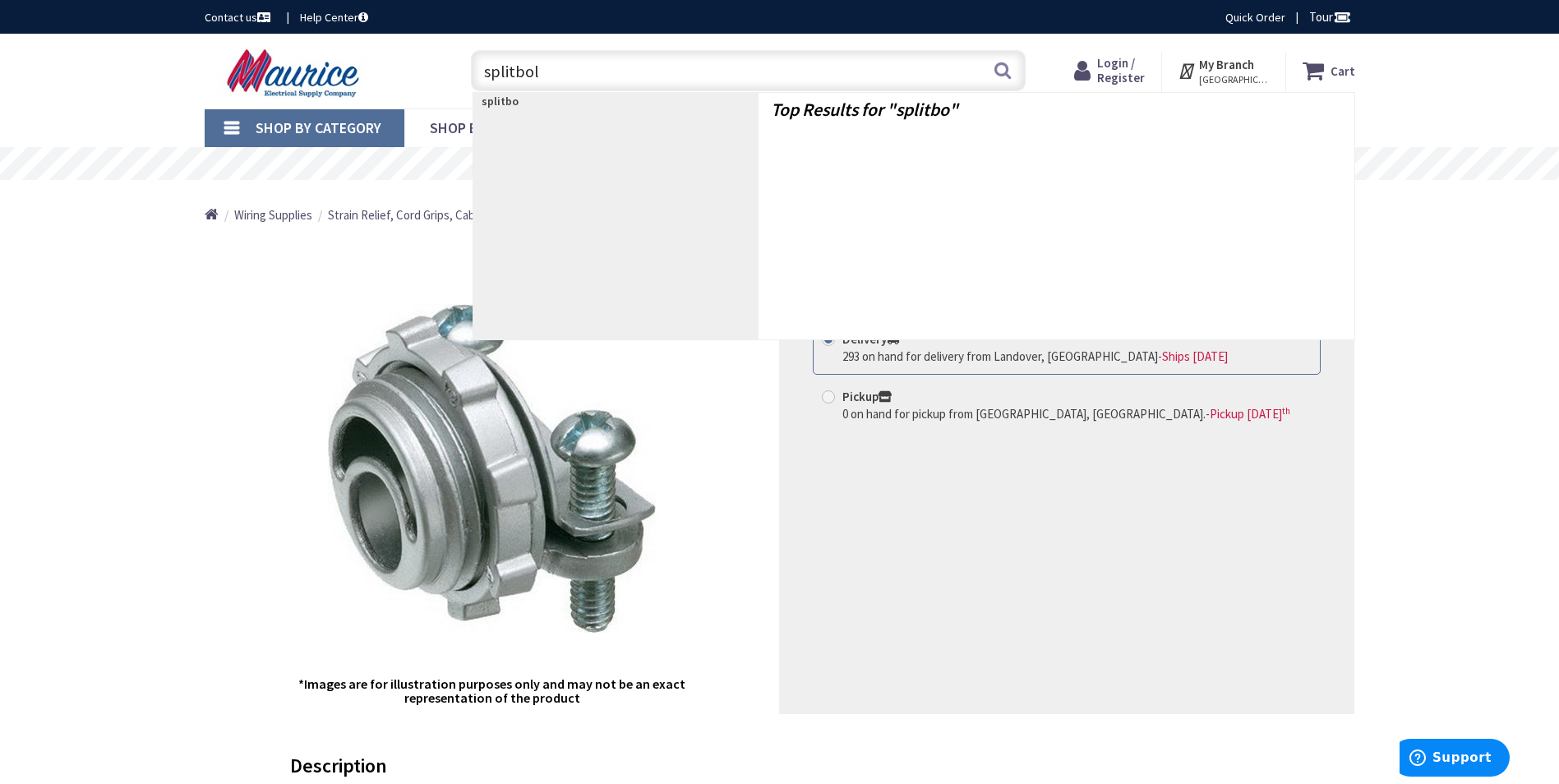
type input "splitbolt"
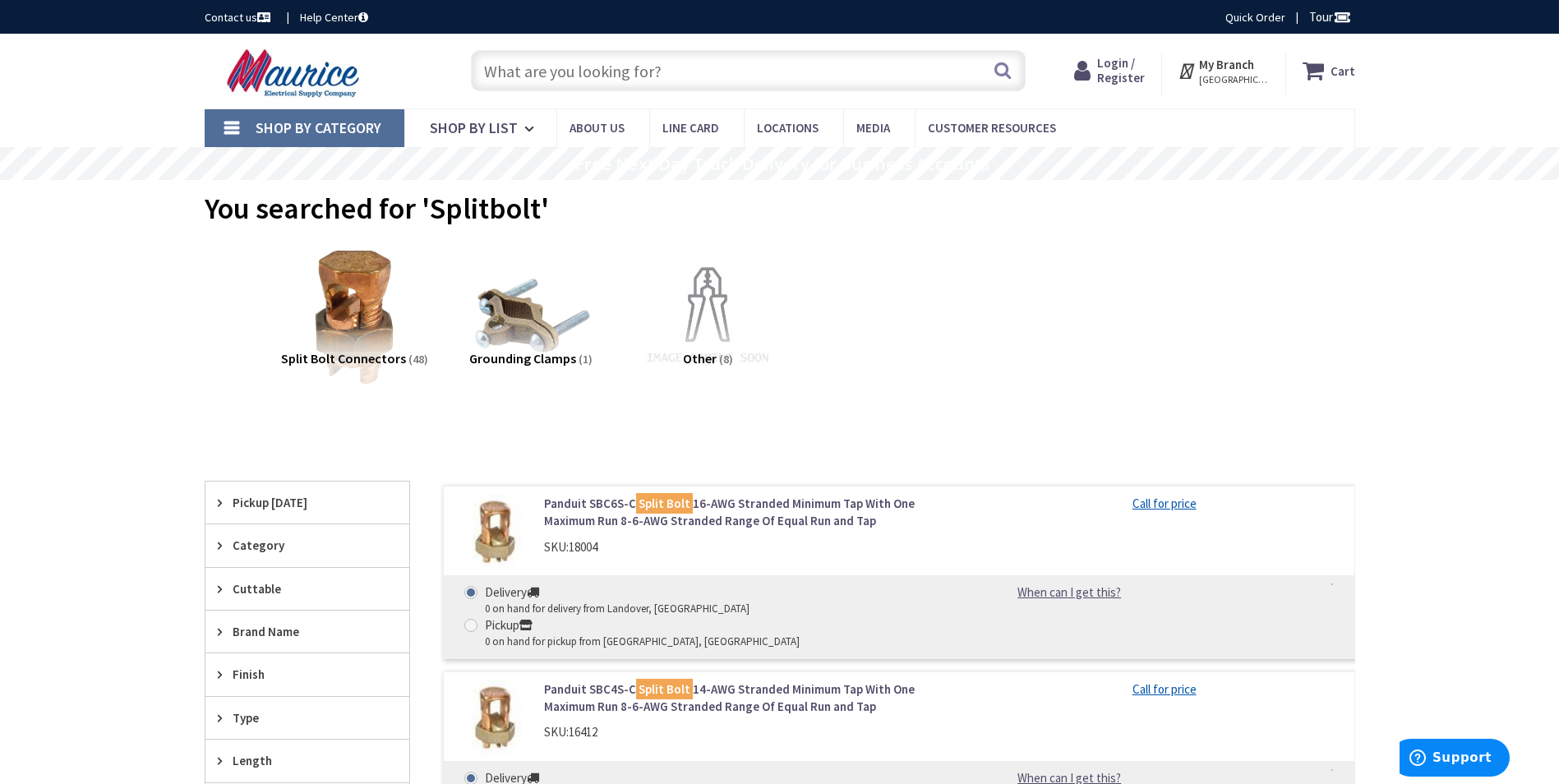
click at [538, 82] on input "text" at bounding box center [749, 71] width 555 height 41
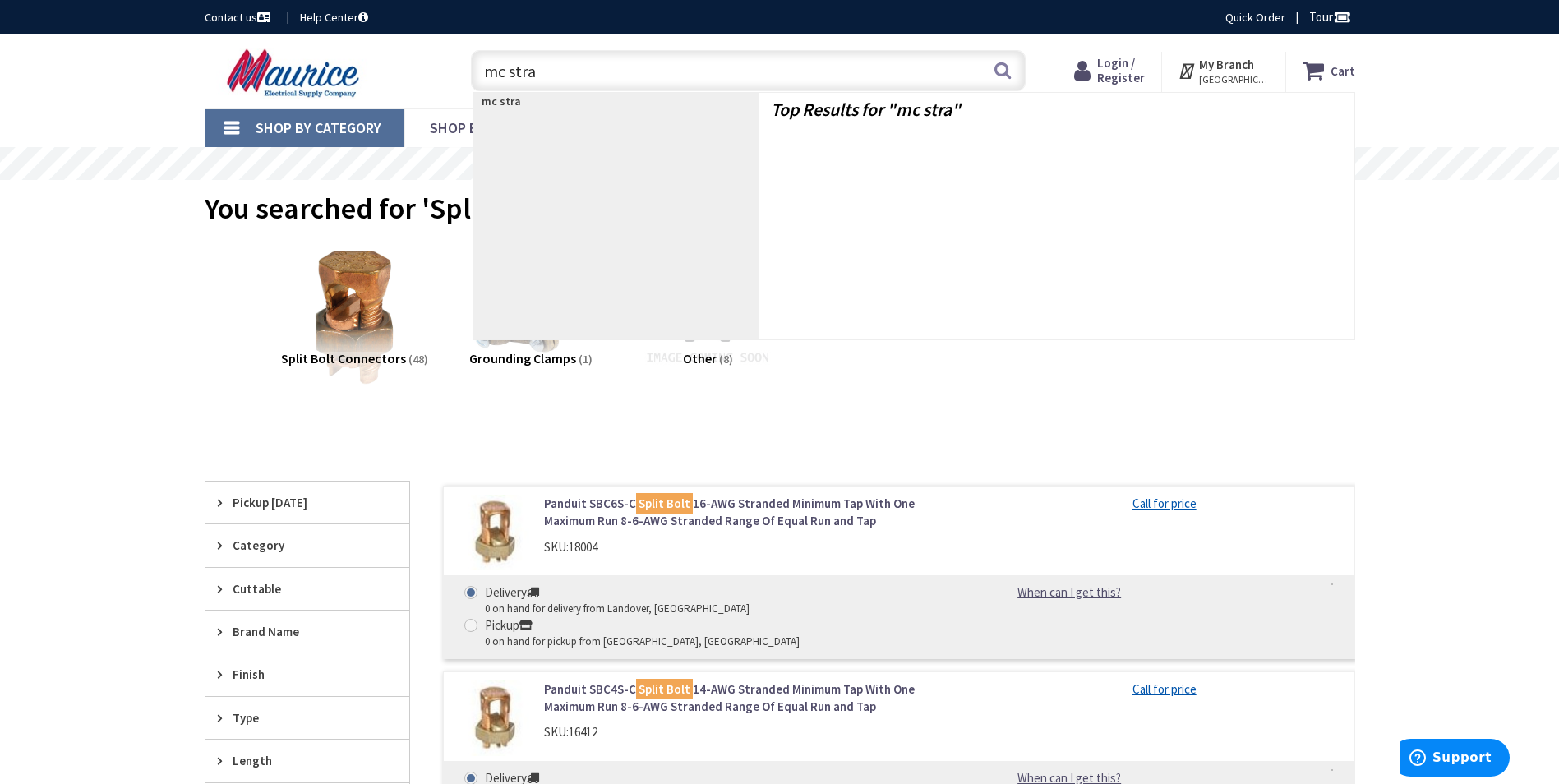
type input "mc strap"
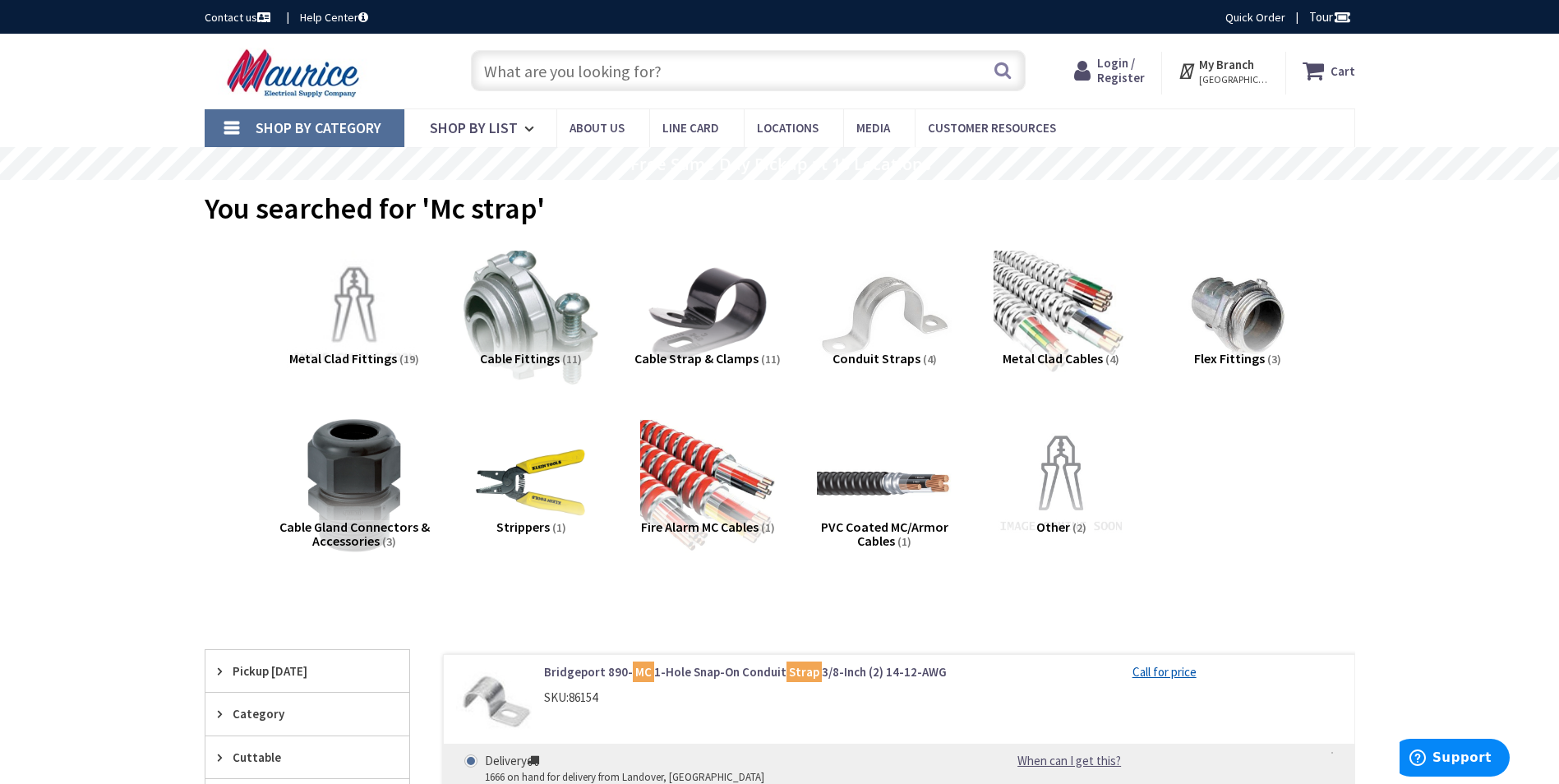
click at [546, 93] on div "Search" at bounding box center [744, 70] width 563 height 52
click at [560, 86] on input "text" at bounding box center [749, 71] width 555 height 41
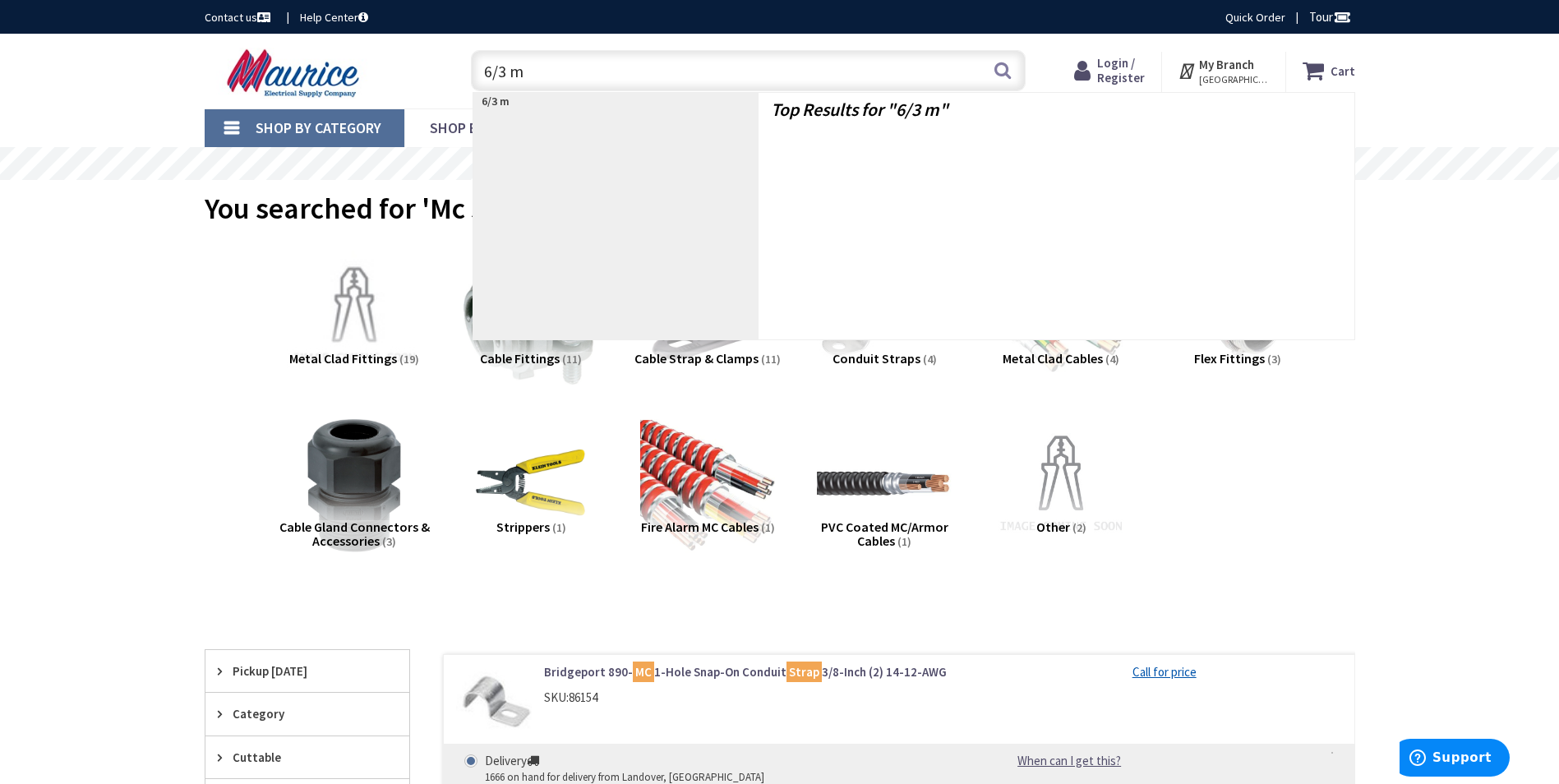
type input "6/3 mc"
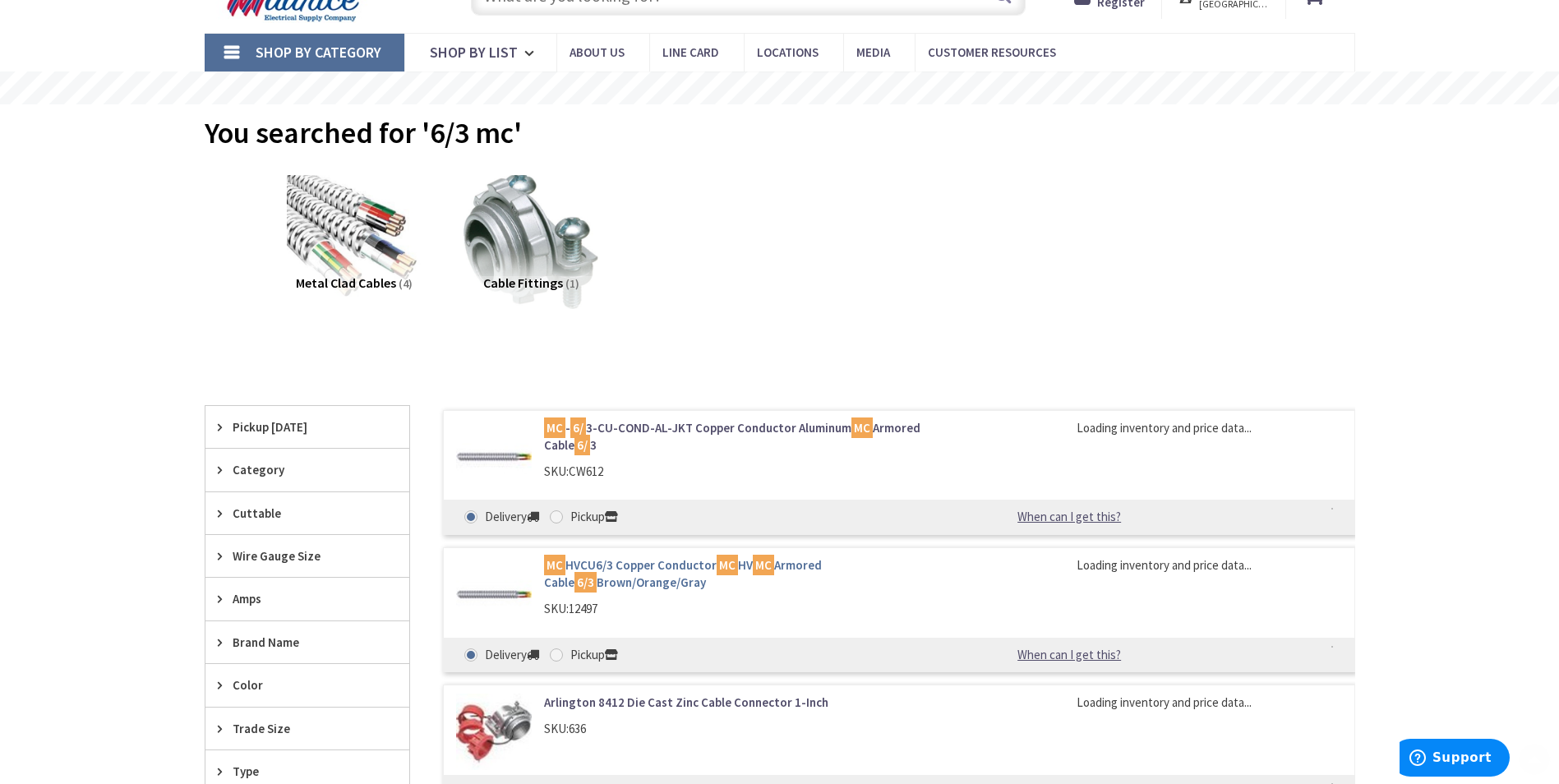
scroll to position [247, 0]
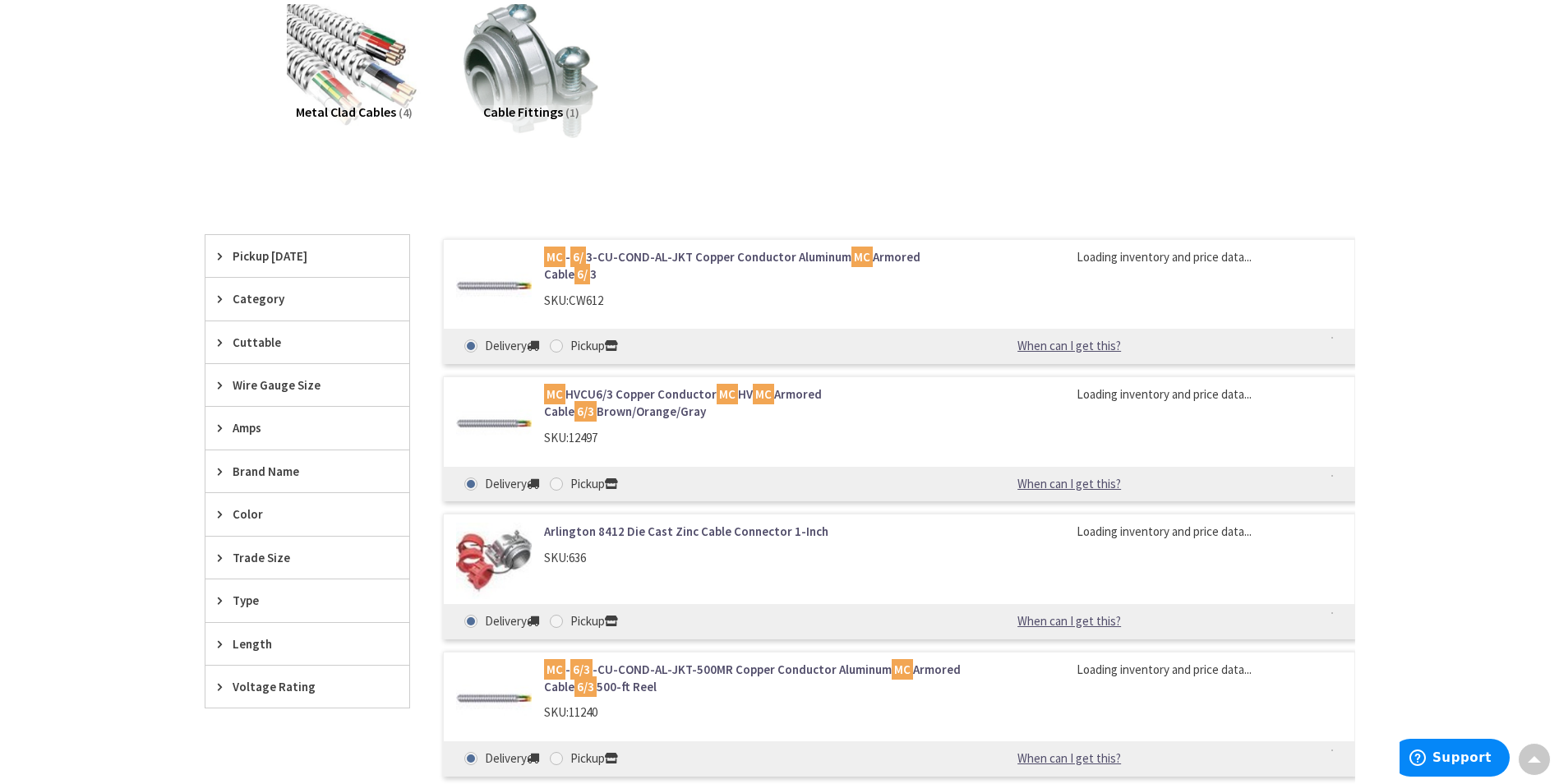
click at [673, 253] on link "MC - 6/ 3-CU-COND-AL-JKT Copper Conductor Aluminum MC Armored Cable 6/ 3" at bounding box center [753, 266] width 419 height 36
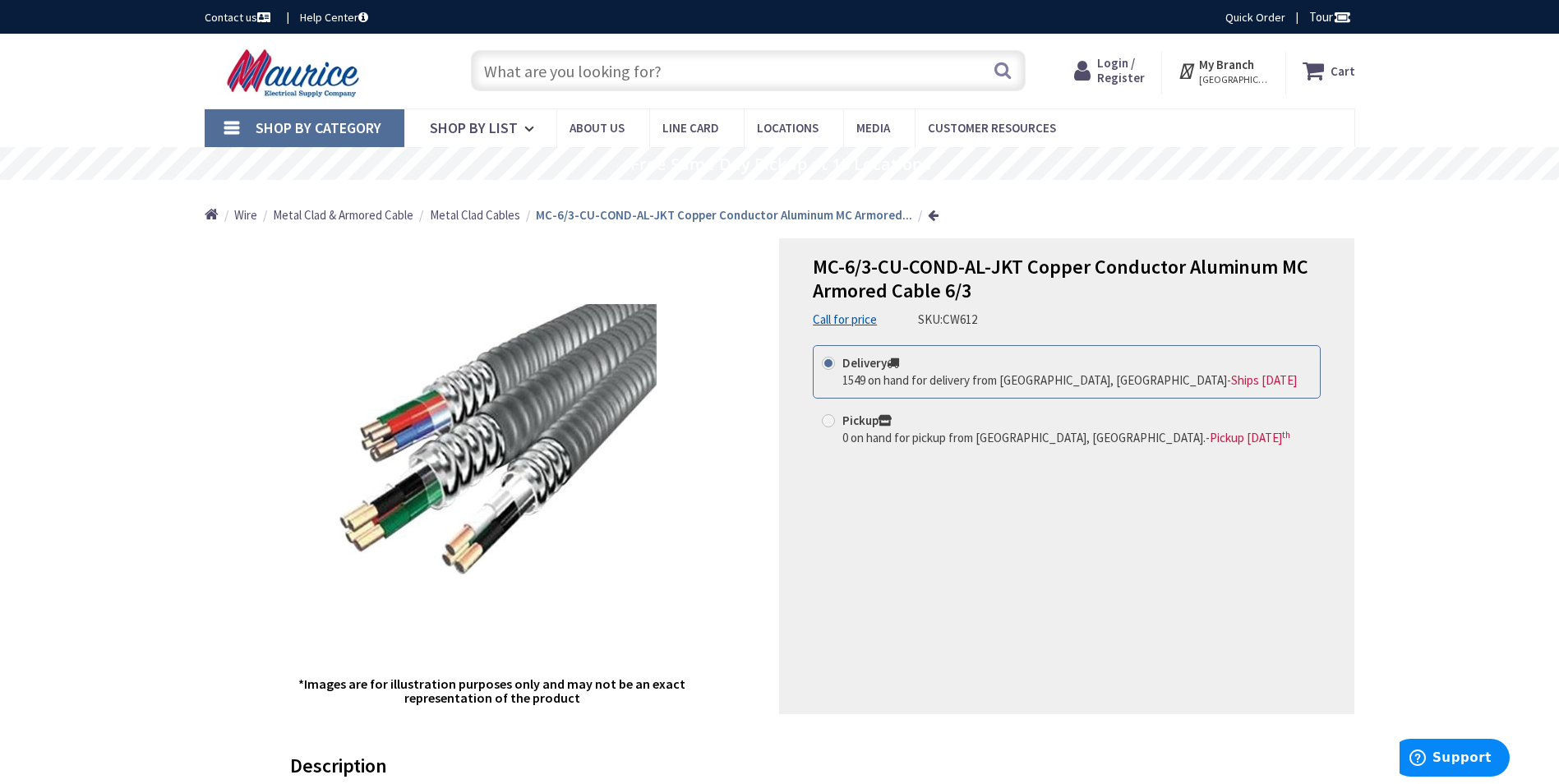
click at [576, 72] on input "text" at bounding box center [749, 71] width 555 height 41
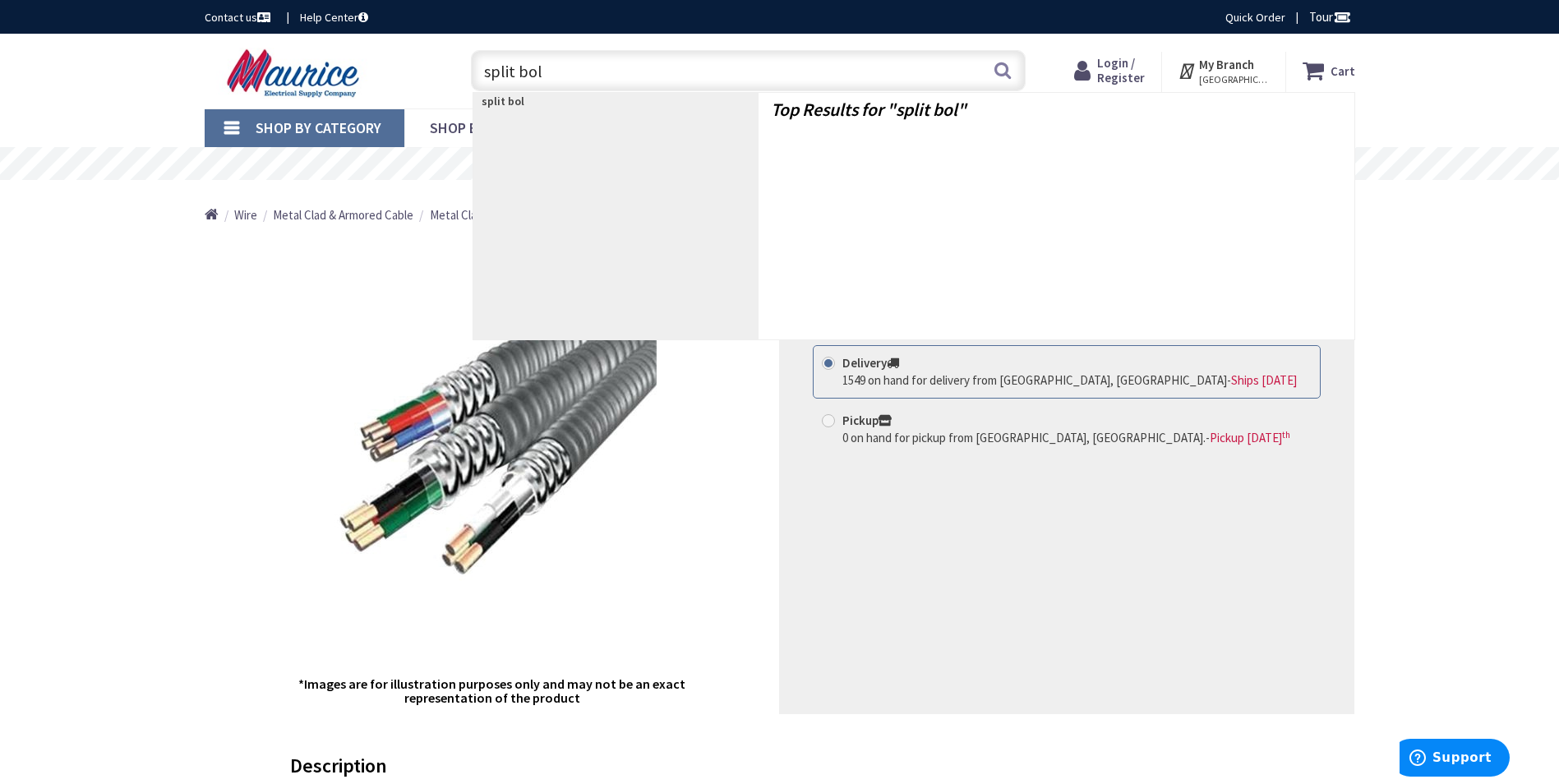
type input "split bolt"
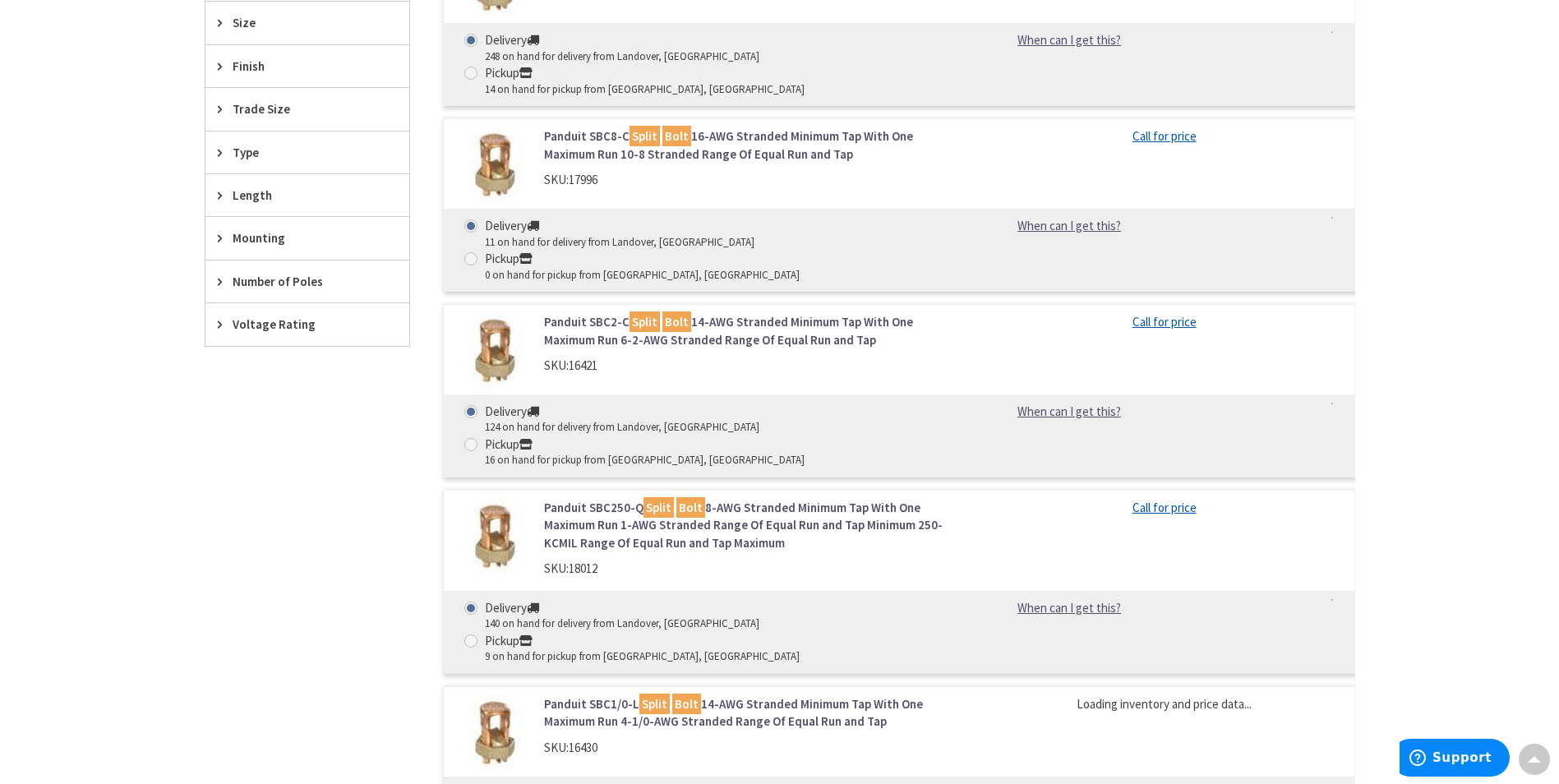
scroll to position [964, 0]
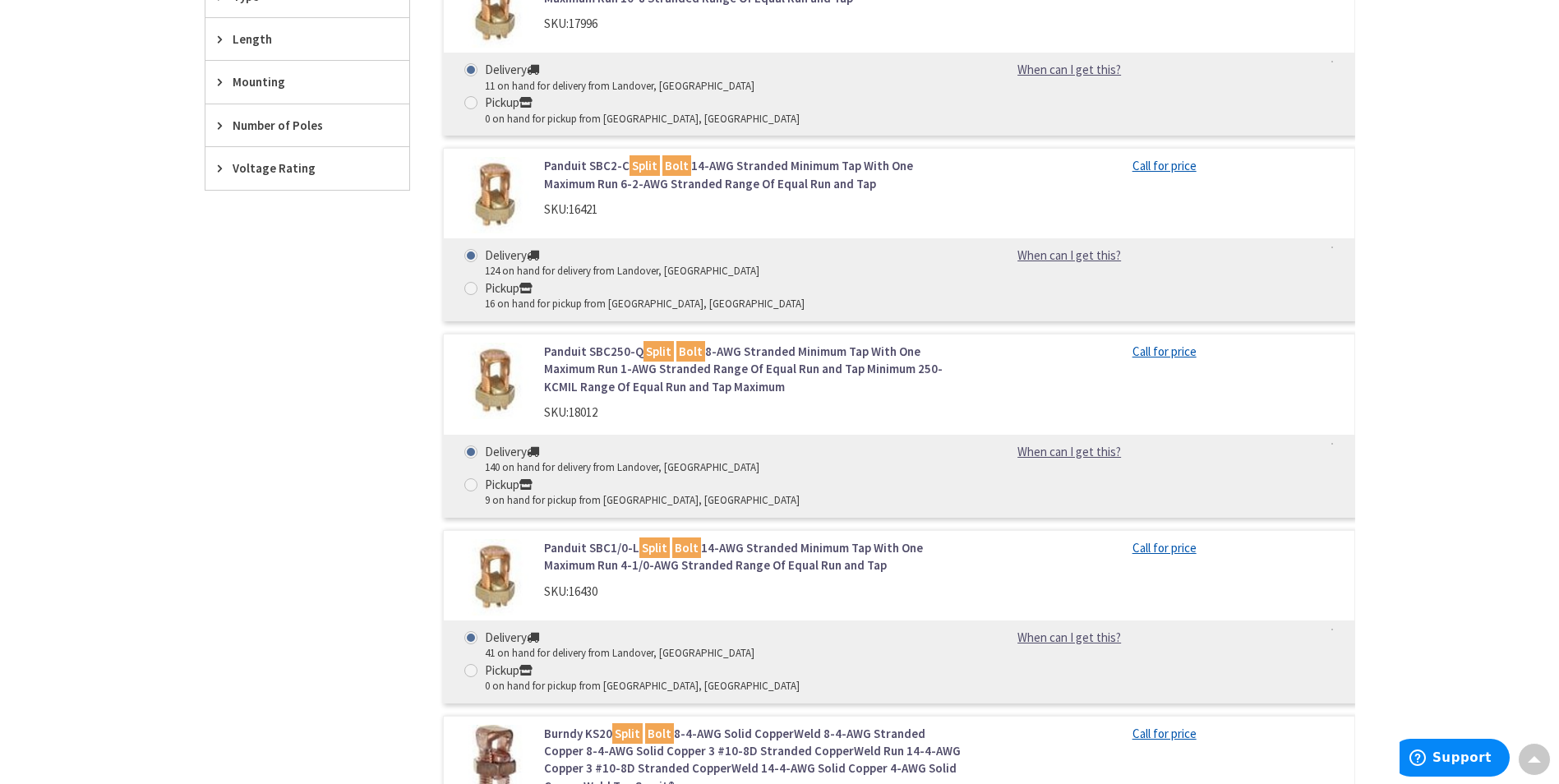
drag, startPoint x: 594, startPoint y: 617, endPoint x: 542, endPoint y: 612, distance: 52.2
click at [542, 725] on div "Burndy KS20 Split Bolt 8-4-AWG Solid CopperWeld 8-4-AWG Stranded Copper 8-4-AWG…" at bounding box center [753, 777] width 443 height 105
drag, startPoint x: 542, startPoint y: 612, endPoint x: 552, endPoint y: 611, distance: 10.0
copy div "SKU: 72017"
click at [770, 725] on link "Burndy KS20 Split Bolt 8-4-AWG Solid CopperWeld 8-4-AWG Stranded Copper 8-4-AWG…" at bounding box center [753, 761] width 419 height 71
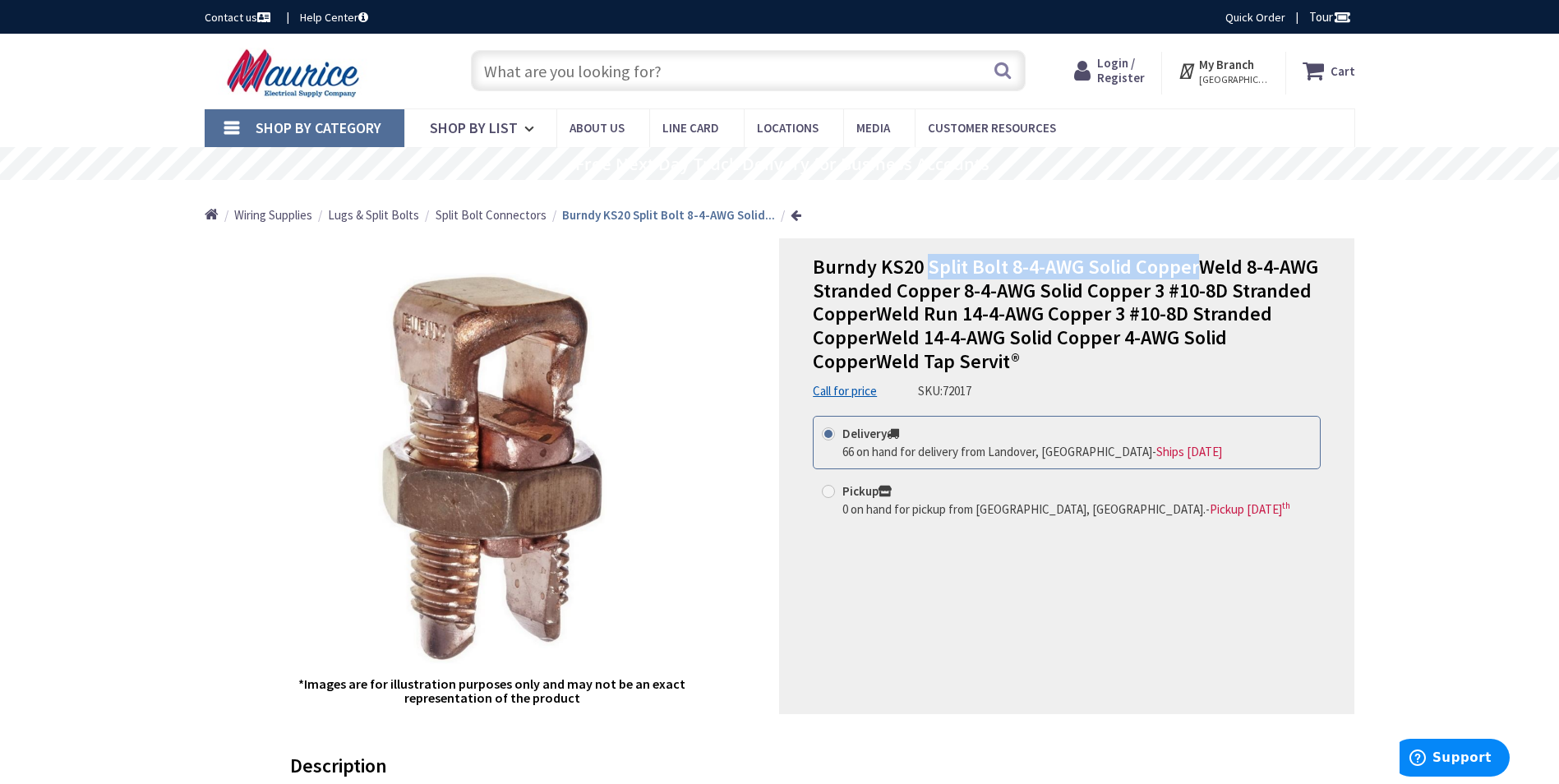
drag, startPoint x: 928, startPoint y: 264, endPoint x: 1194, endPoint y: 266, distance: 266.0
click at [1194, 266] on span "Burndy KS20 Split Bolt 8-4-AWG Solid CopperWeld 8-4-AWG Stranded Copper 8-4-AWG…" at bounding box center [1066, 314] width 506 height 120
drag, startPoint x: 1194, startPoint y: 266, endPoint x: 1182, endPoint y: 268, distance: 12.2
copy span "Split Bolt 8-4-AWG Solid Copper"
drag, startPoint x: 921, startPoint y: 391, endPoint x: 976, endPoint y: 392, distance: 55.0
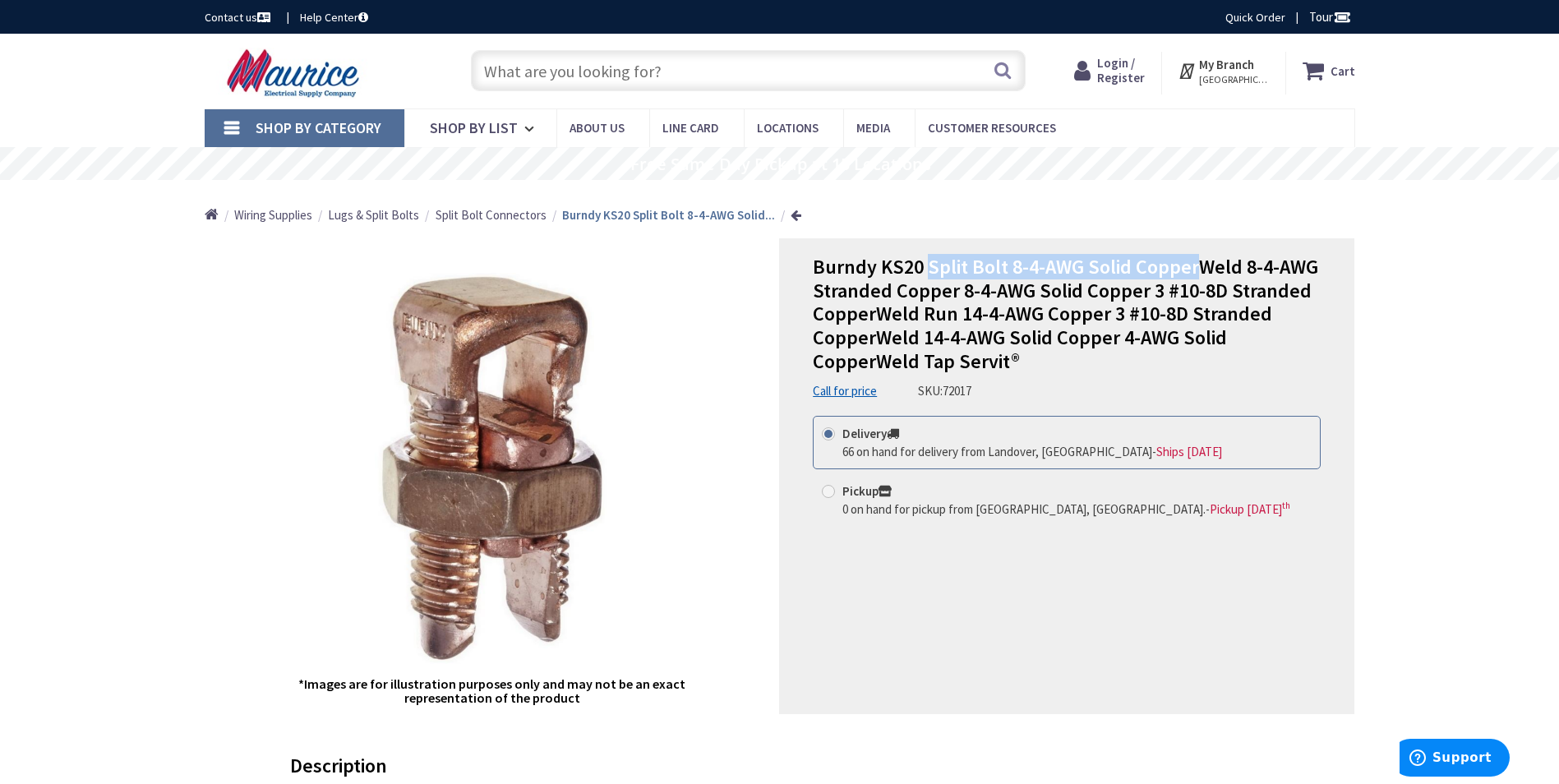
click at [976, 392] on div "Burndy KS20 Split Bolt 8-4-AWG Solid CopperWeld 8-4-AWG Stranded Copper 8-4-AWG…" at bounding box center [1067, 328] width 508 height 144
drag, startPoint x: 976, startPoint y: 392, endPoint x: 962, endPoint y: 392, distance: 14.0
copy div "SKU: 72017"
